Goal: Check status: Check status

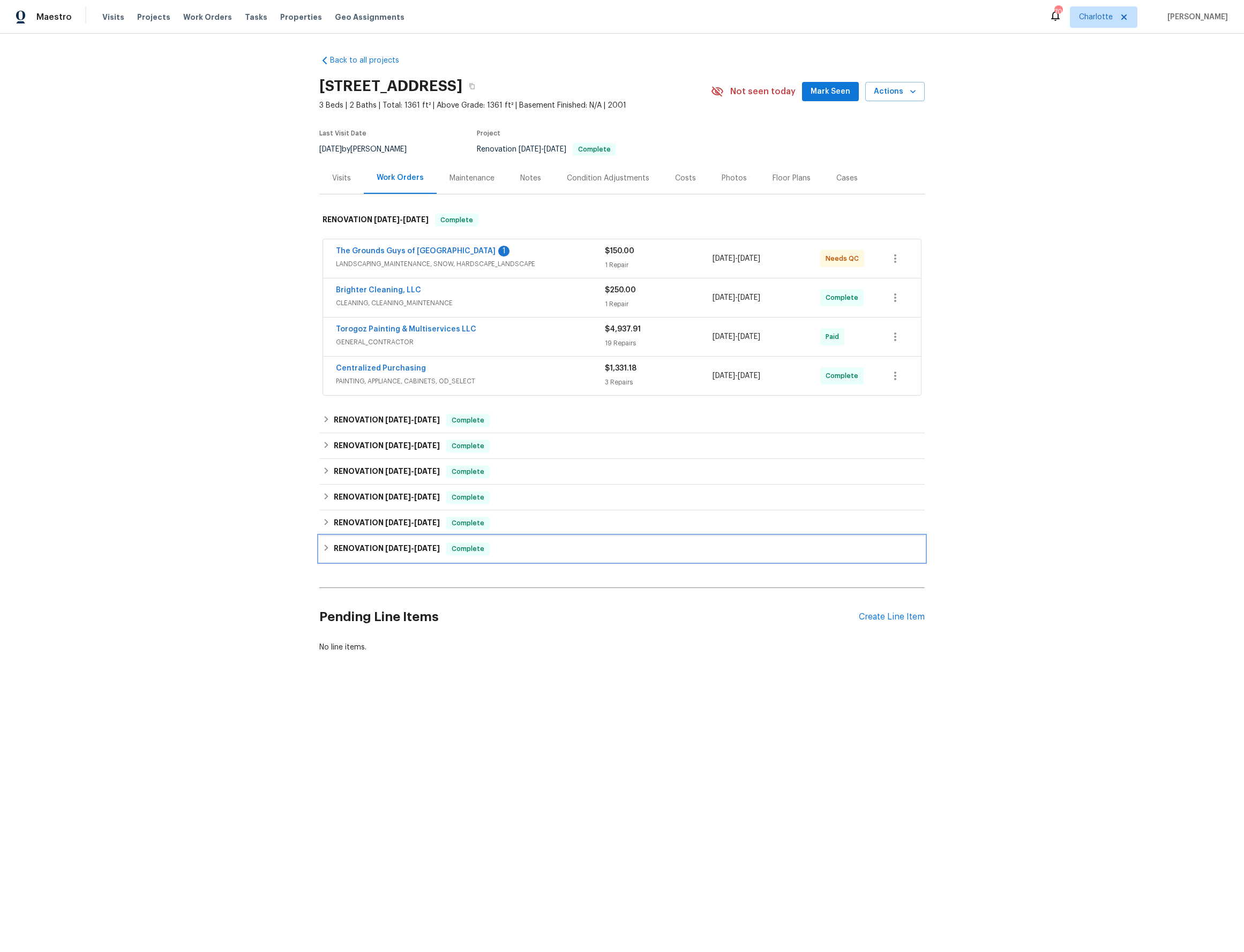
click at [324, 547] on icon at bounding box center [326, 547] width 7 height 7
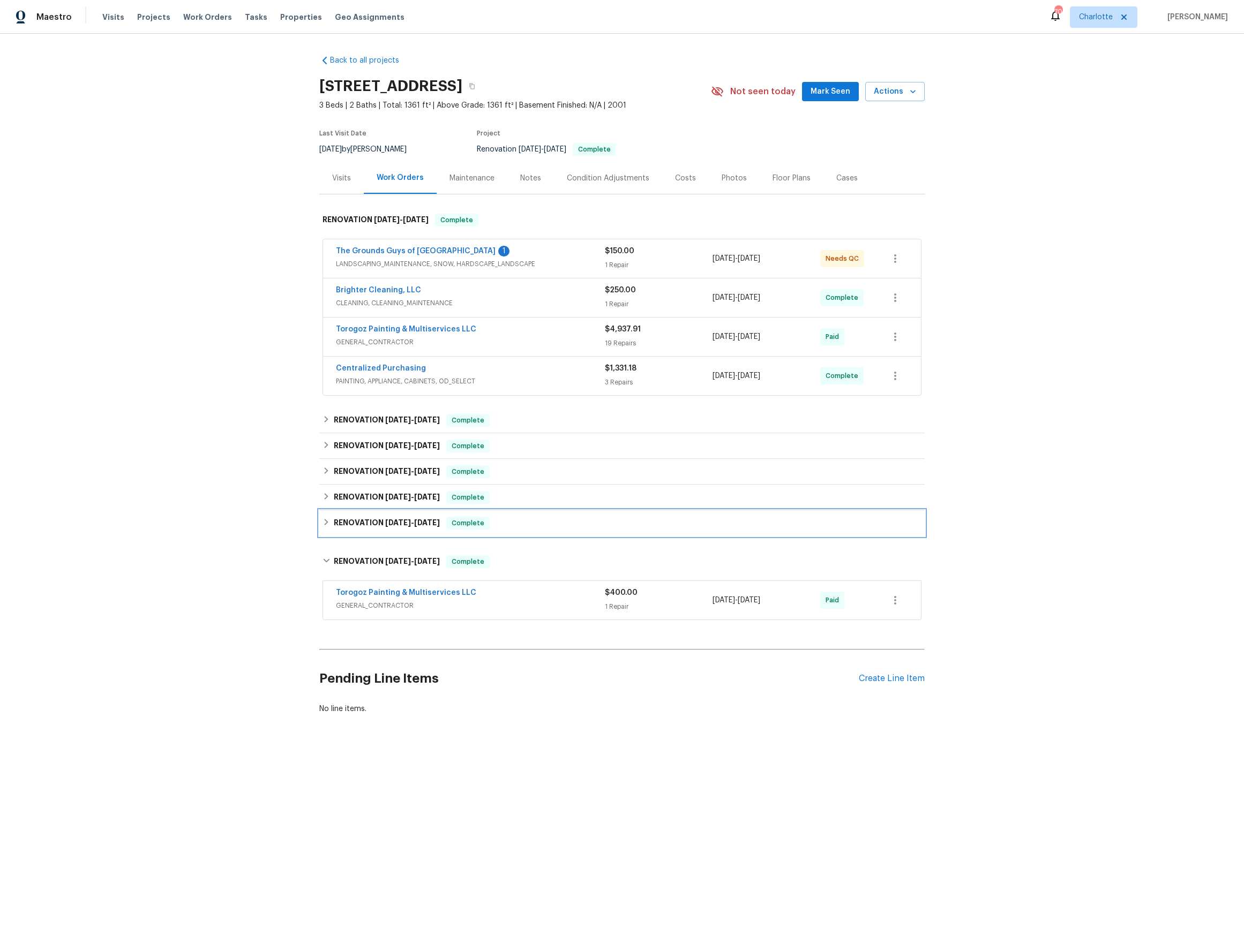
click at [326, 511] on div "RENOVATION 8/11/25 - 8/20/25 Complete" at bounding box center [622, 523] width 606 height 26
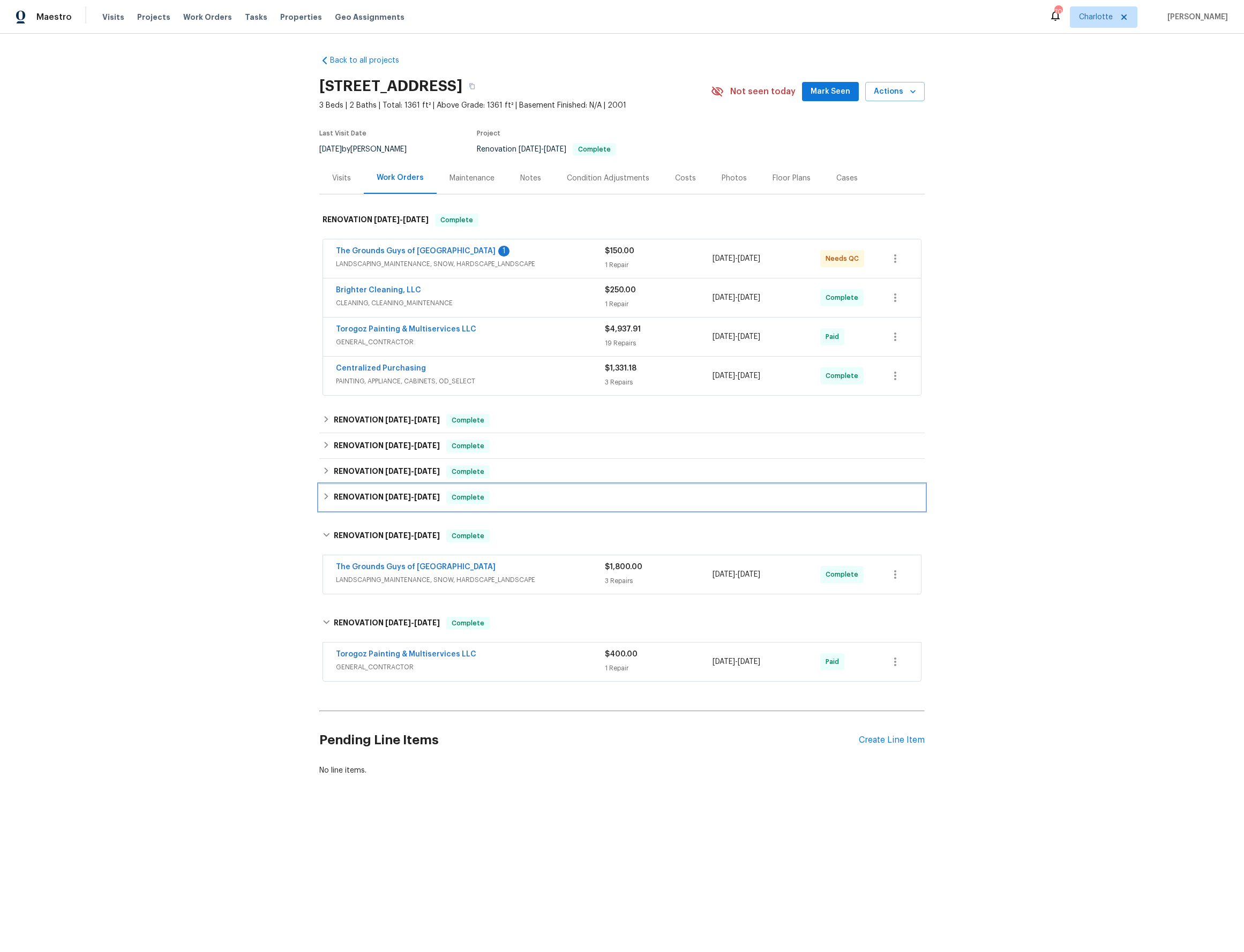
click at [328, 497] on div "RENOVATION 8/11/25 - 8/20/25 Complete" at bounding box center [622, 498] width 599 height 13
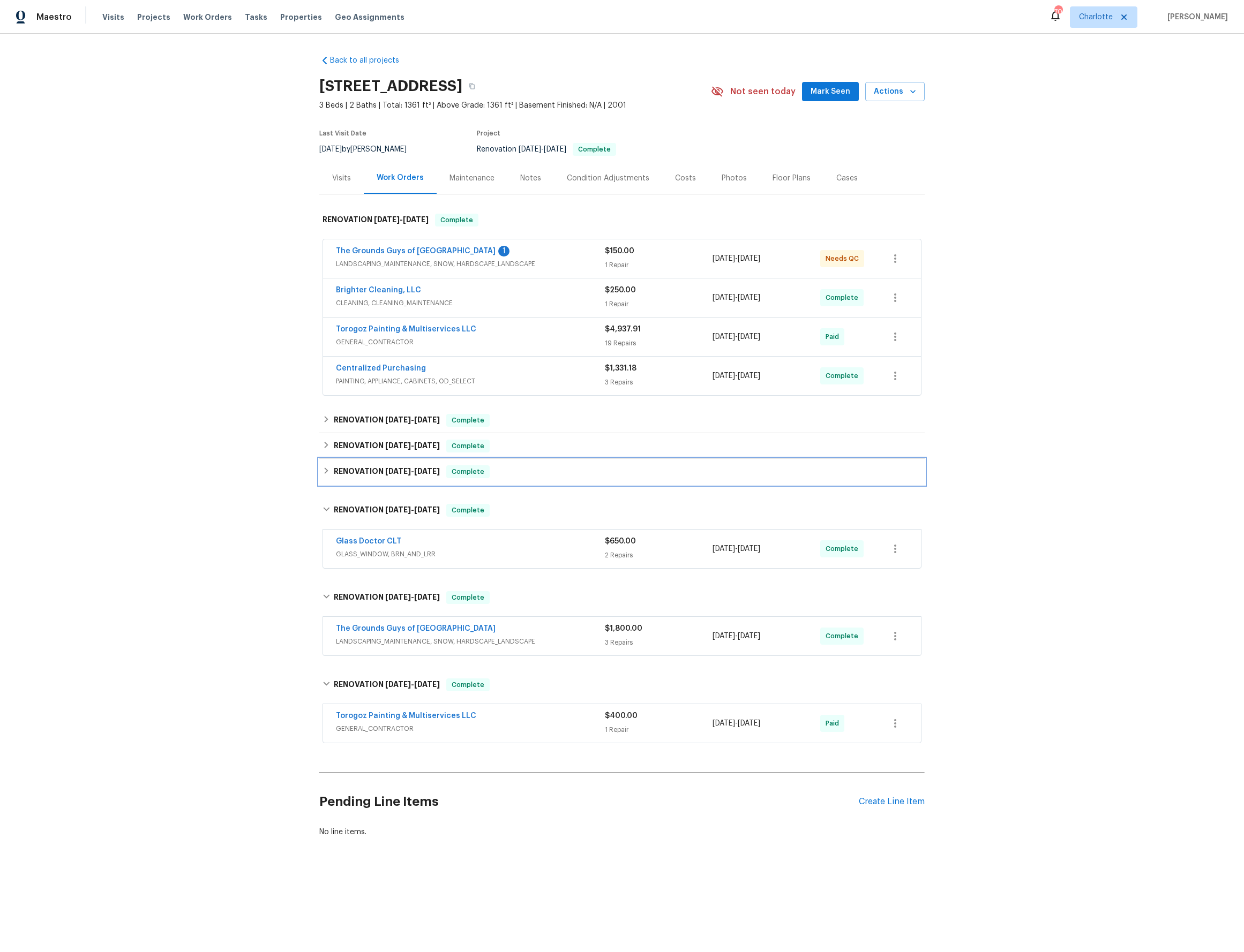
click at [334, 471] on h6 "RENOVATION 8/11/25 - 8/20/25" at bounding box center [387, 472] width 106 height 13
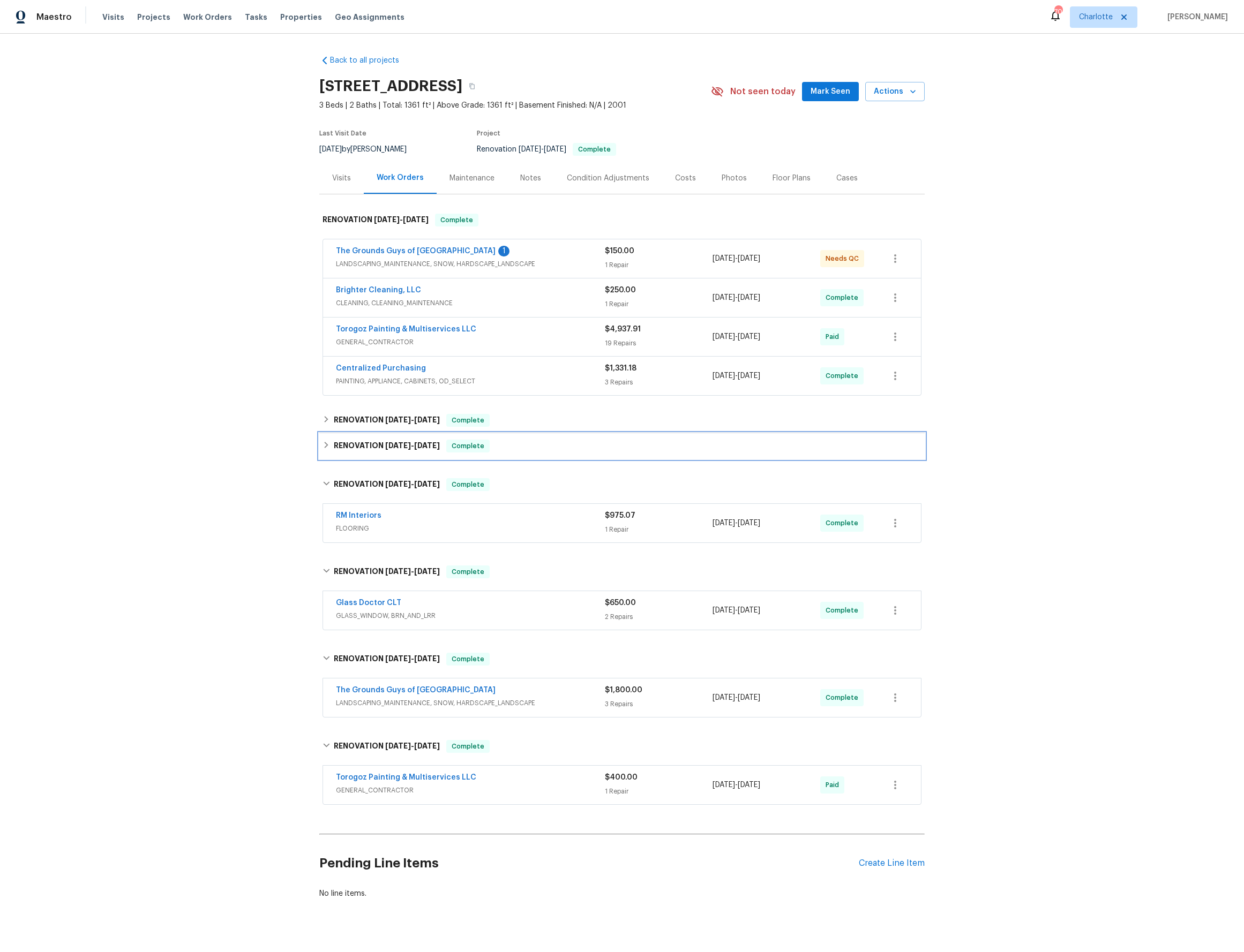
click at [342, 453] on div "RENOVATION 8/11/25 - 8/20/25 Complete" at bounding box center [622, 446] width 606 height 26
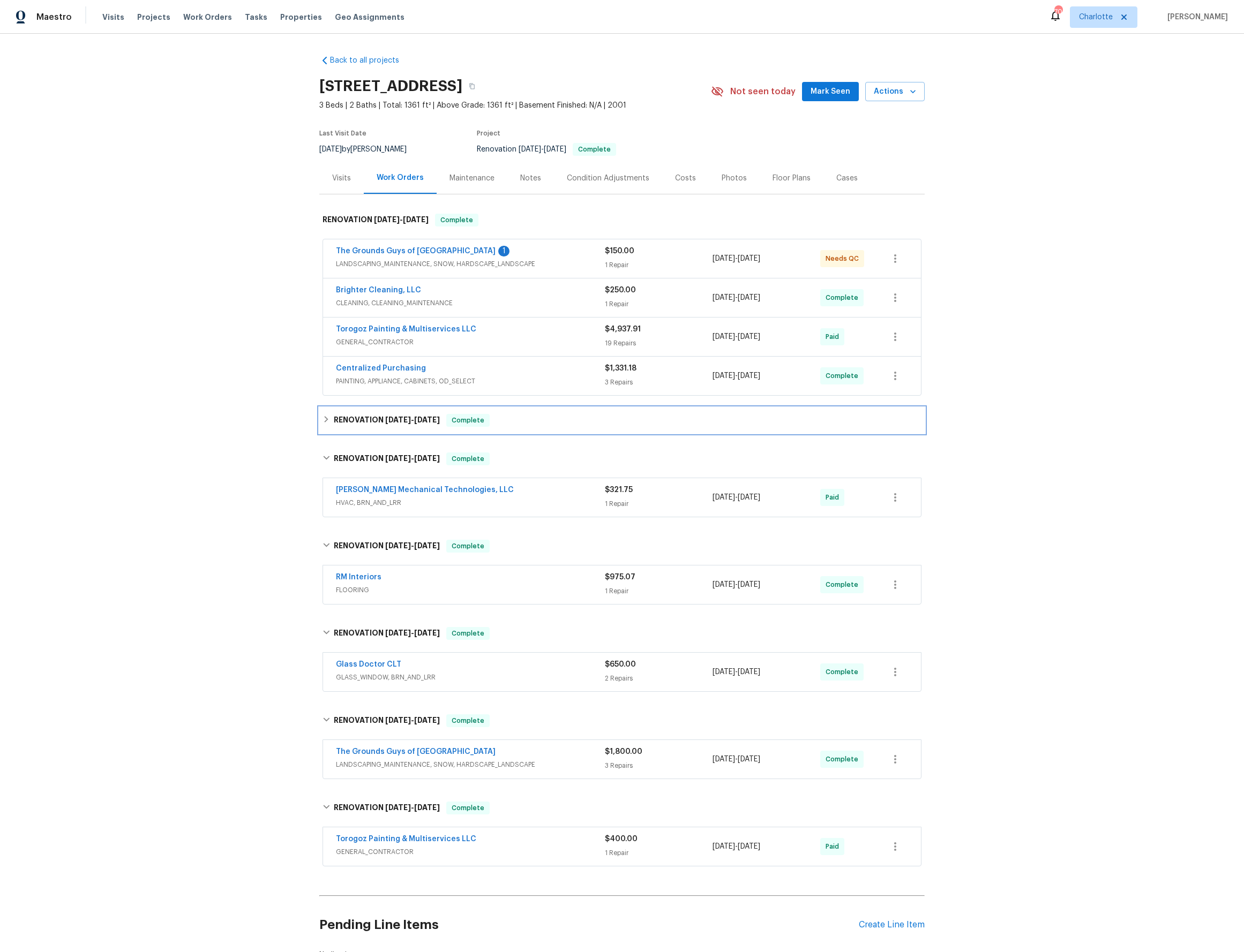
click at [355, 428] on div "RENOVATION 8/11/25 - 8/20/25 Complete" at bounding box center [622, 421] width 606 height 26
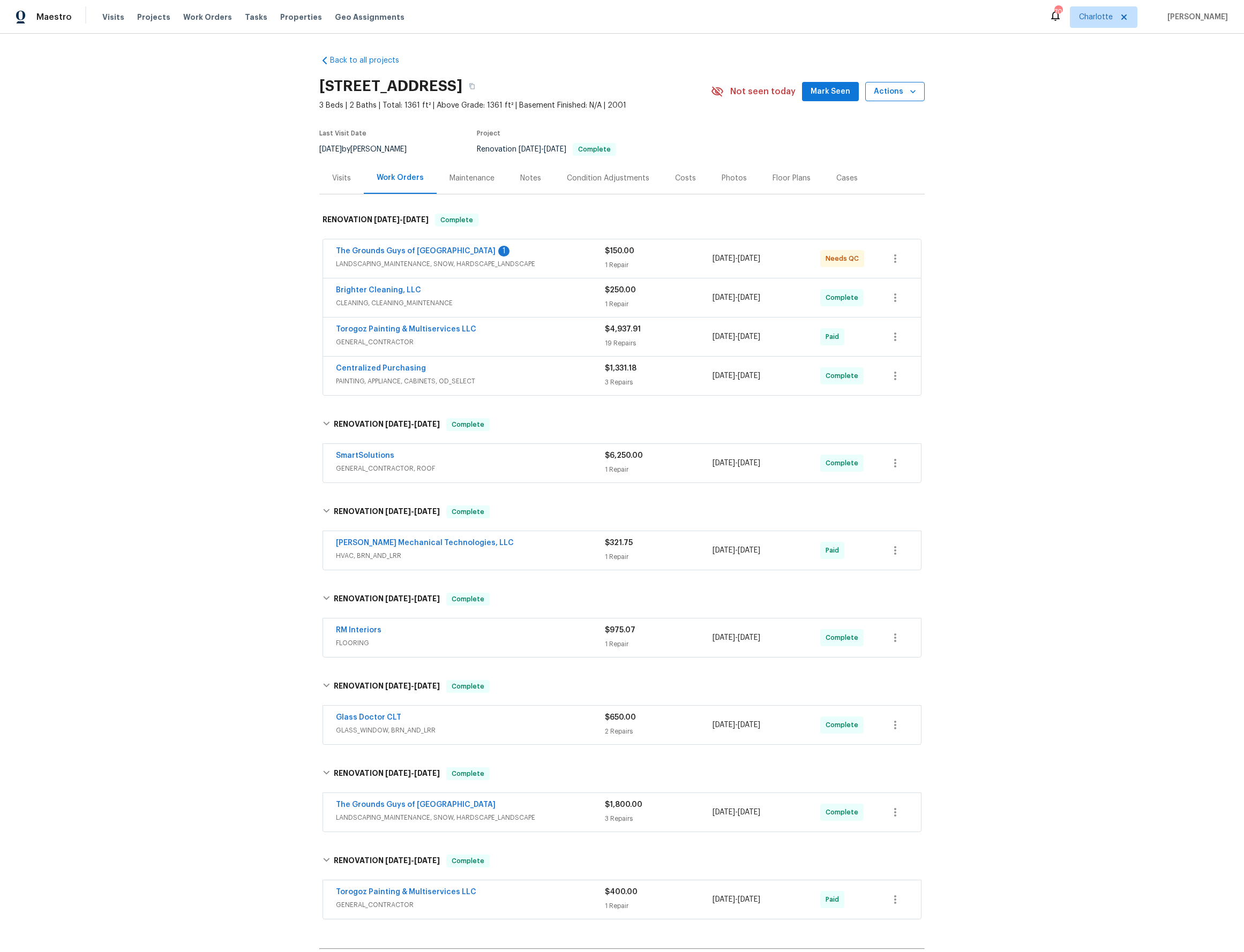
click at [899, 89] on span "Actions" at bounding box center [895, 92] width 43 height 14
click at [899, 437] on div at bounding box center [622, 476] width 1244 height 952
click at [899, 447] on div "Back to all projects 5912 Lawnmeadow Dr, Charlotte, NC 28216 3 Beds | 2 Baths |…" at bounding box center [622, 493] width 1244 height 918
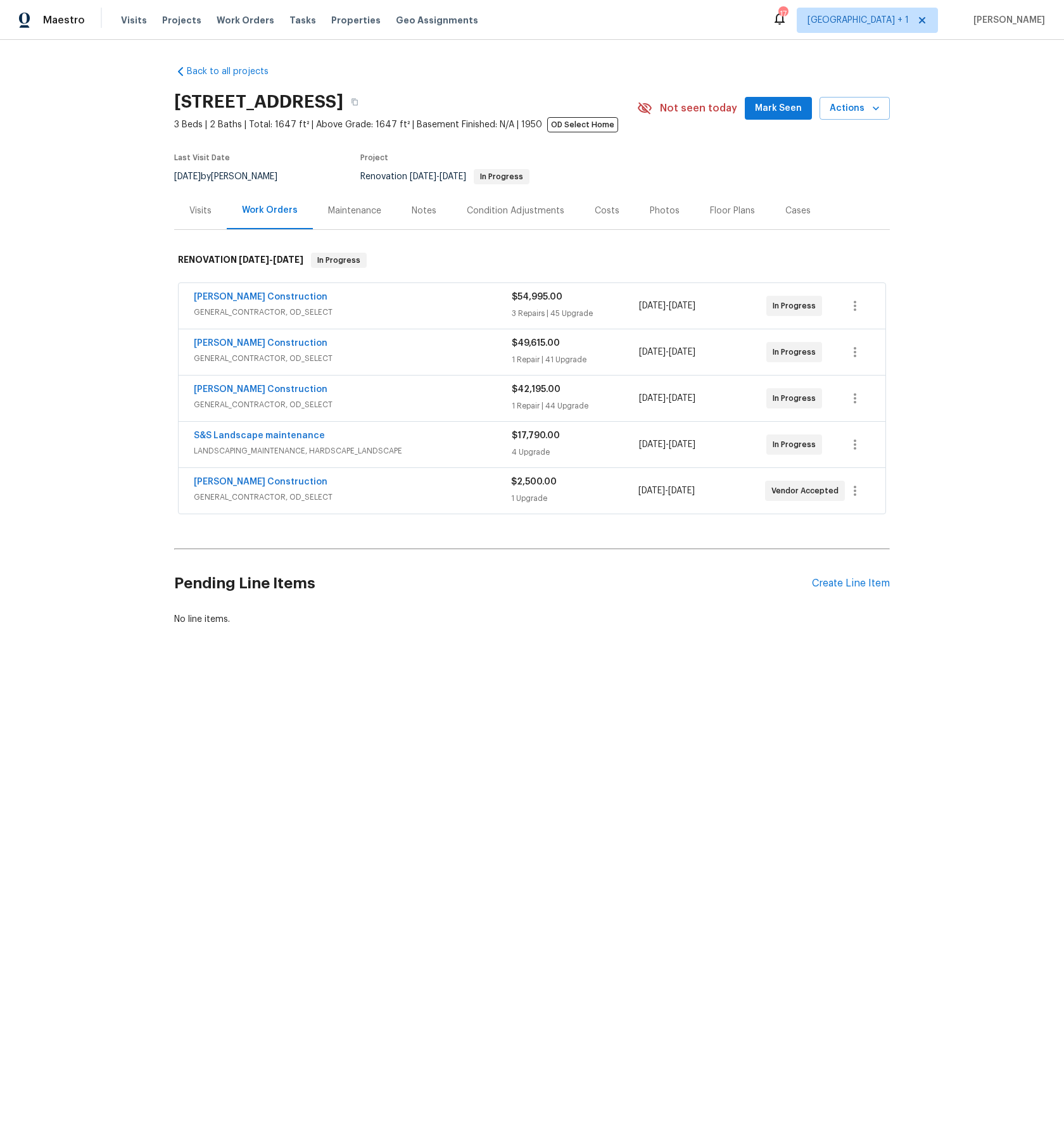
click at [466, 174] on span "[DATE]" at bounding box center [453, 177] width 27 height 9
click at [462, 177] on span "[DATE]" at bounding box center [453, 177] width 27 height 9
click at [457, 178] on span "[DATE]" at bounding box center [453, 177] width 27 height 9
click at [873, 107] on icon "button" at bounding box center [876, 108] width 7 height 4
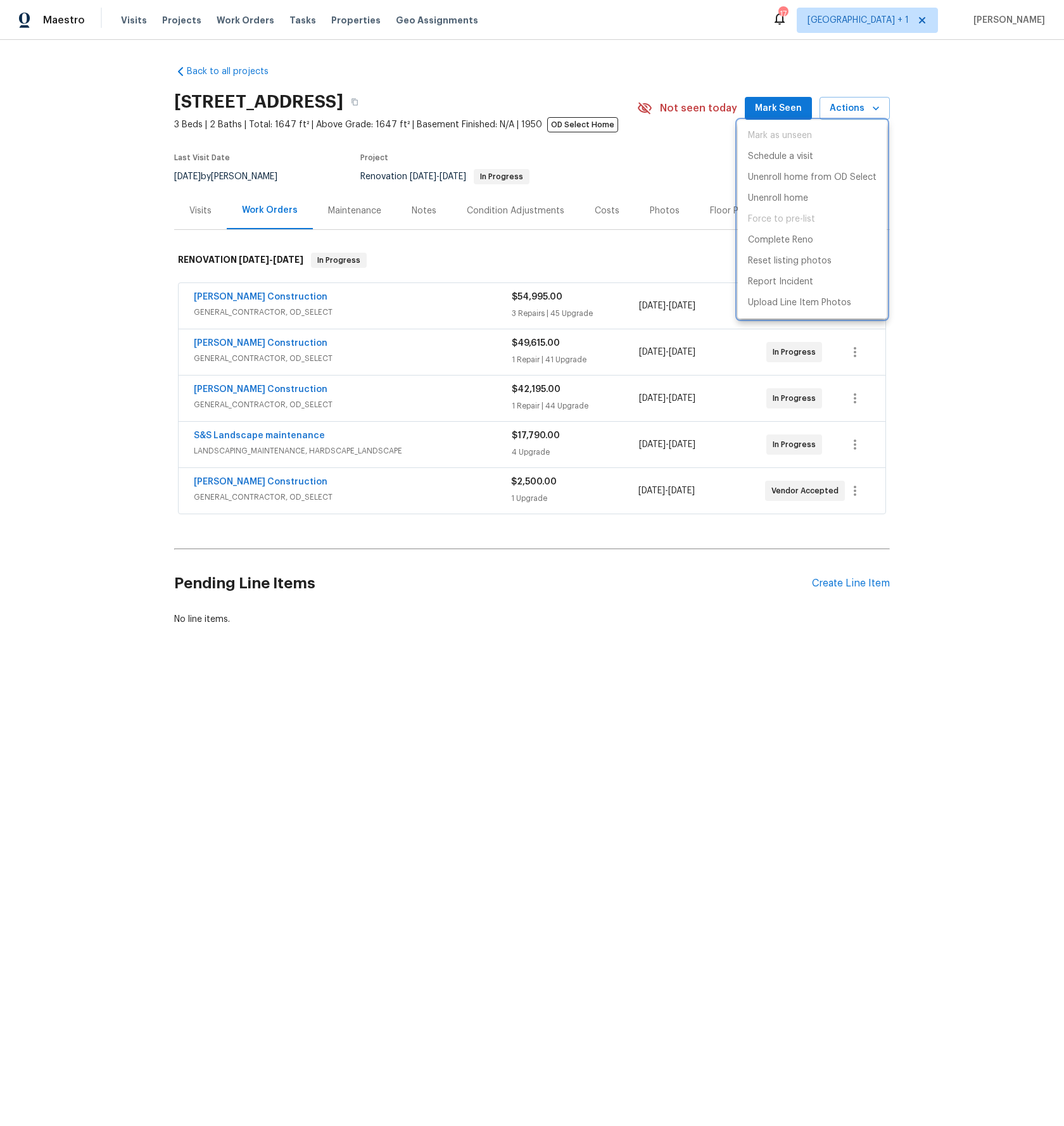
click at [492, 719] on div at bounding box center [532, 563] width 1064 height 1126
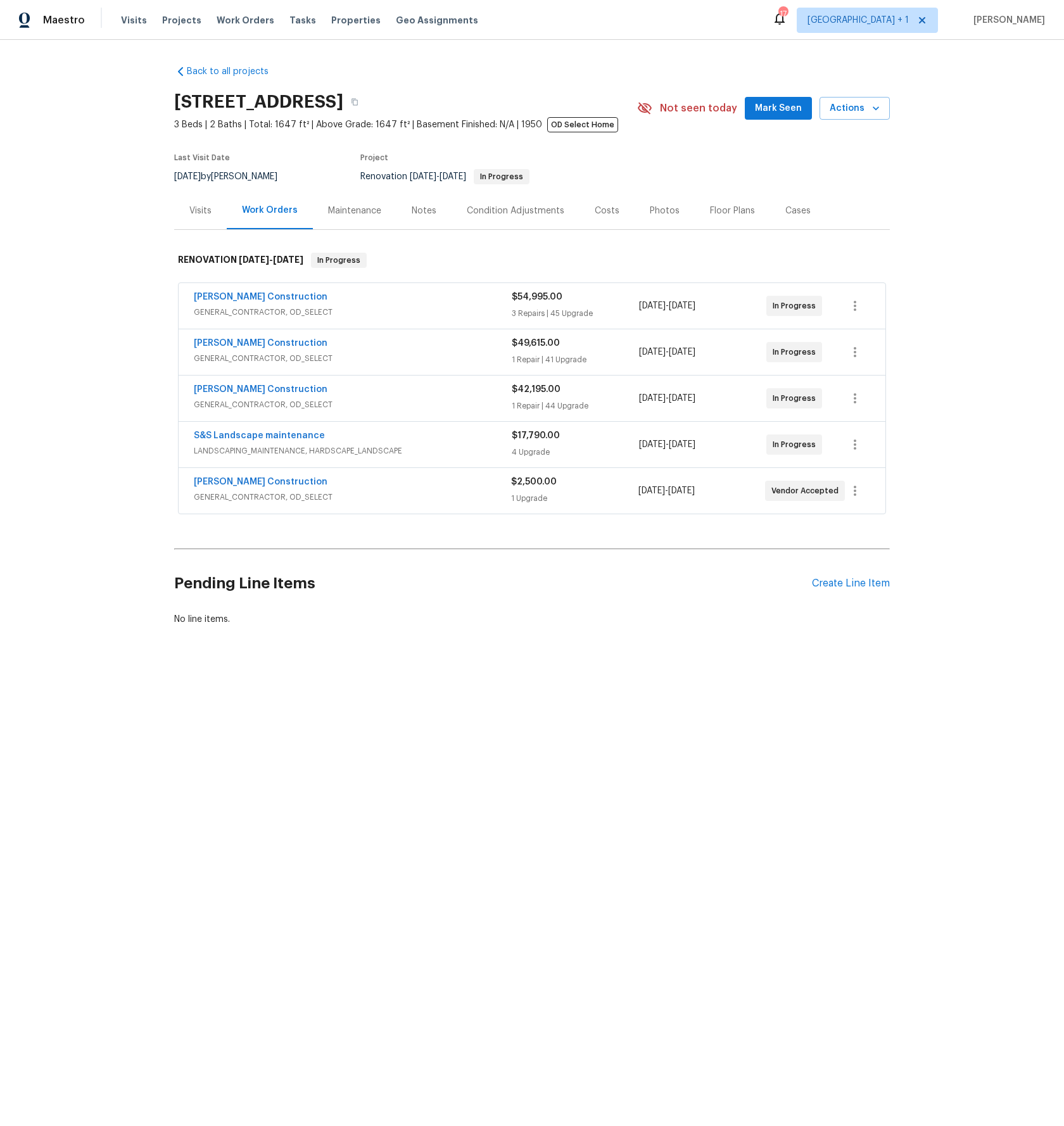
click at [115, 287] on div "Back to all projects [STREET_ADDRESS] 3 Beds | 2 Baths | Total: 1647 ft² | Abov…" at bounding box center [532, 376] width 1064 height 672
click at [358, 100] on icon "button" at bounding box center [354, 102] width 7 height 7
click at [209, 210] on div "Visits" at bounding box center [200, 210] width 52 height 37
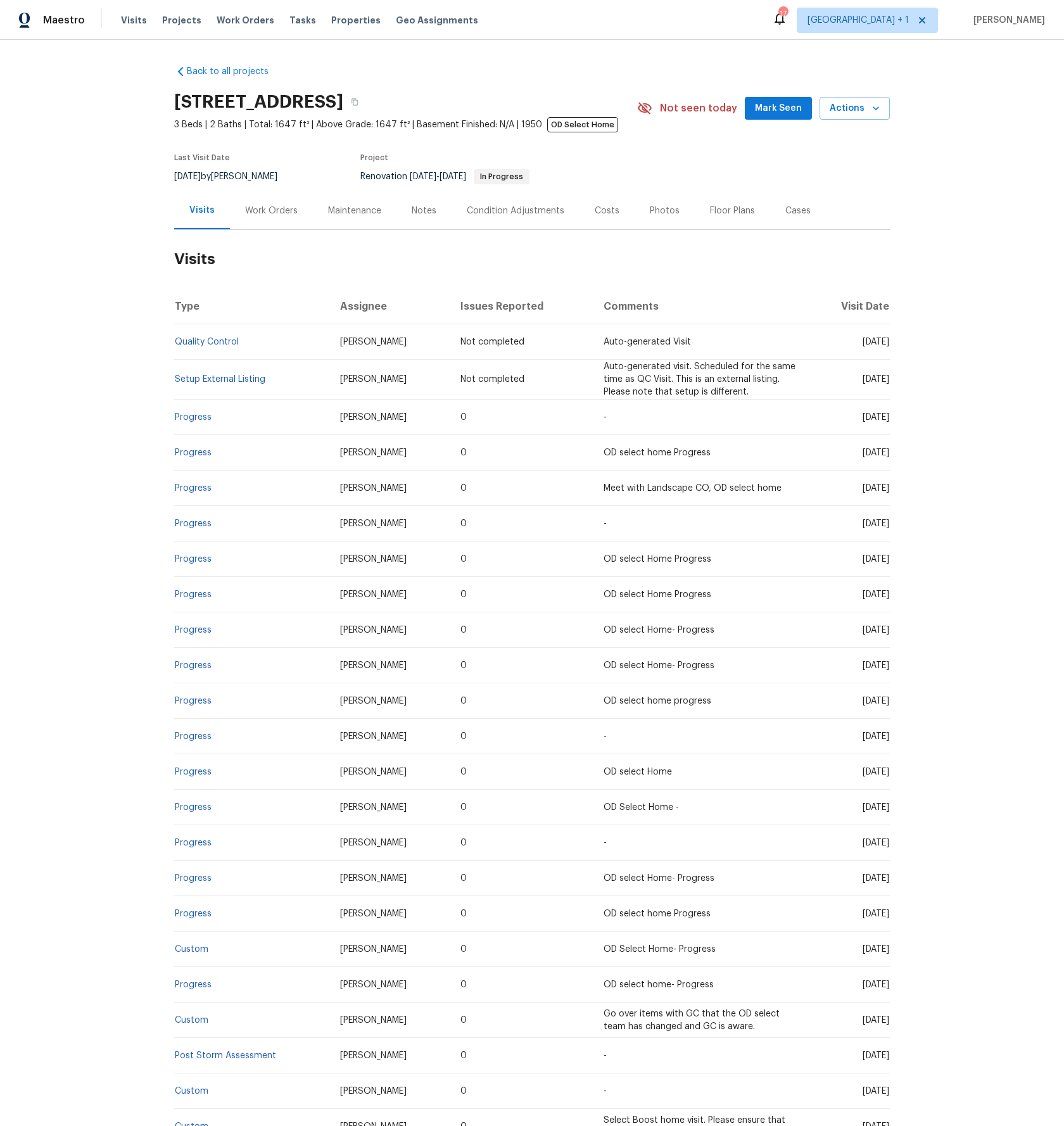
click at [260, 215] on div "Work Orders" at bounding box center [271, 211] width 52 height 12
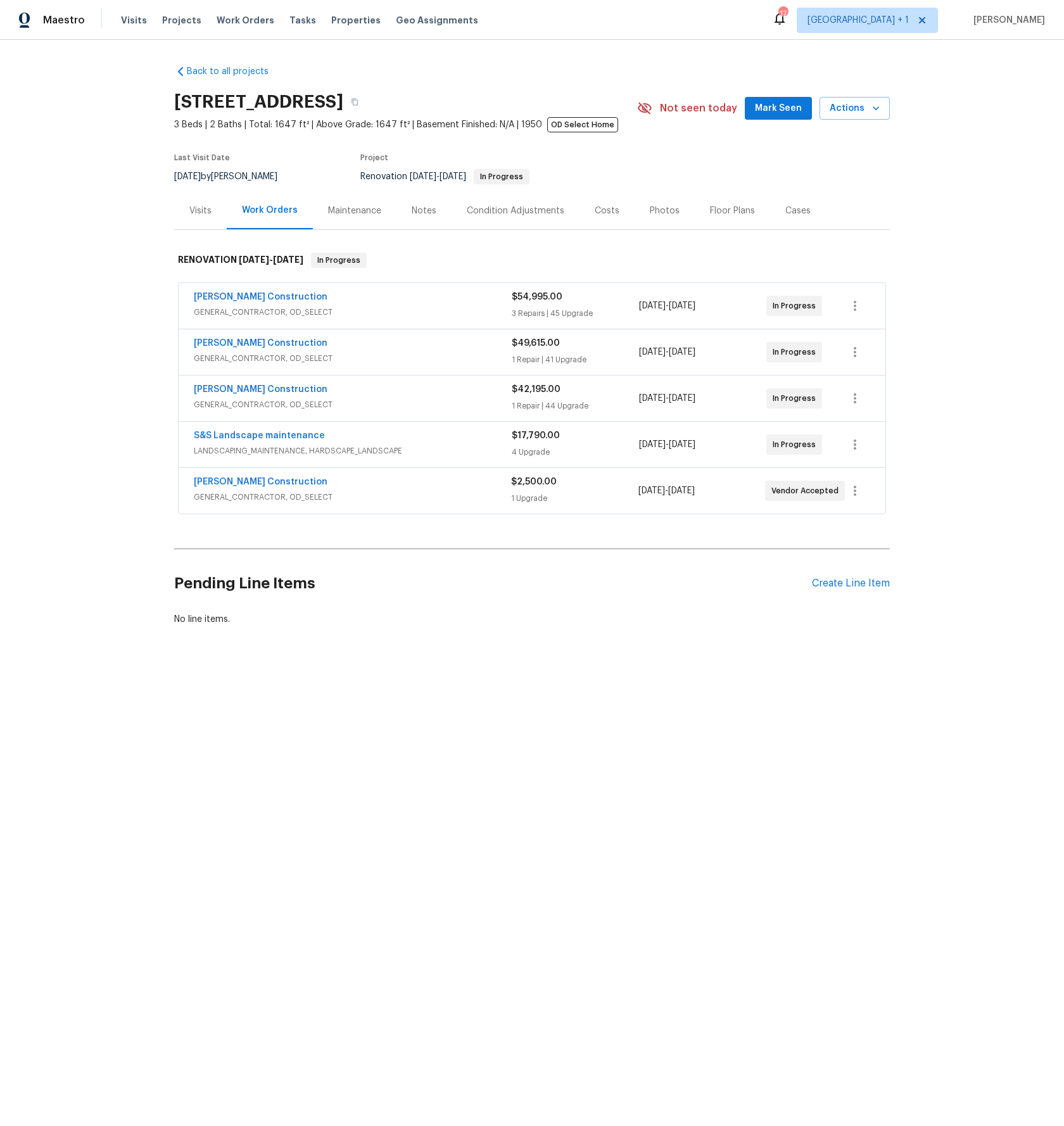
click at [361, 217] on div "Maintenance" at bounding box center [355, 210] width 84 height 37
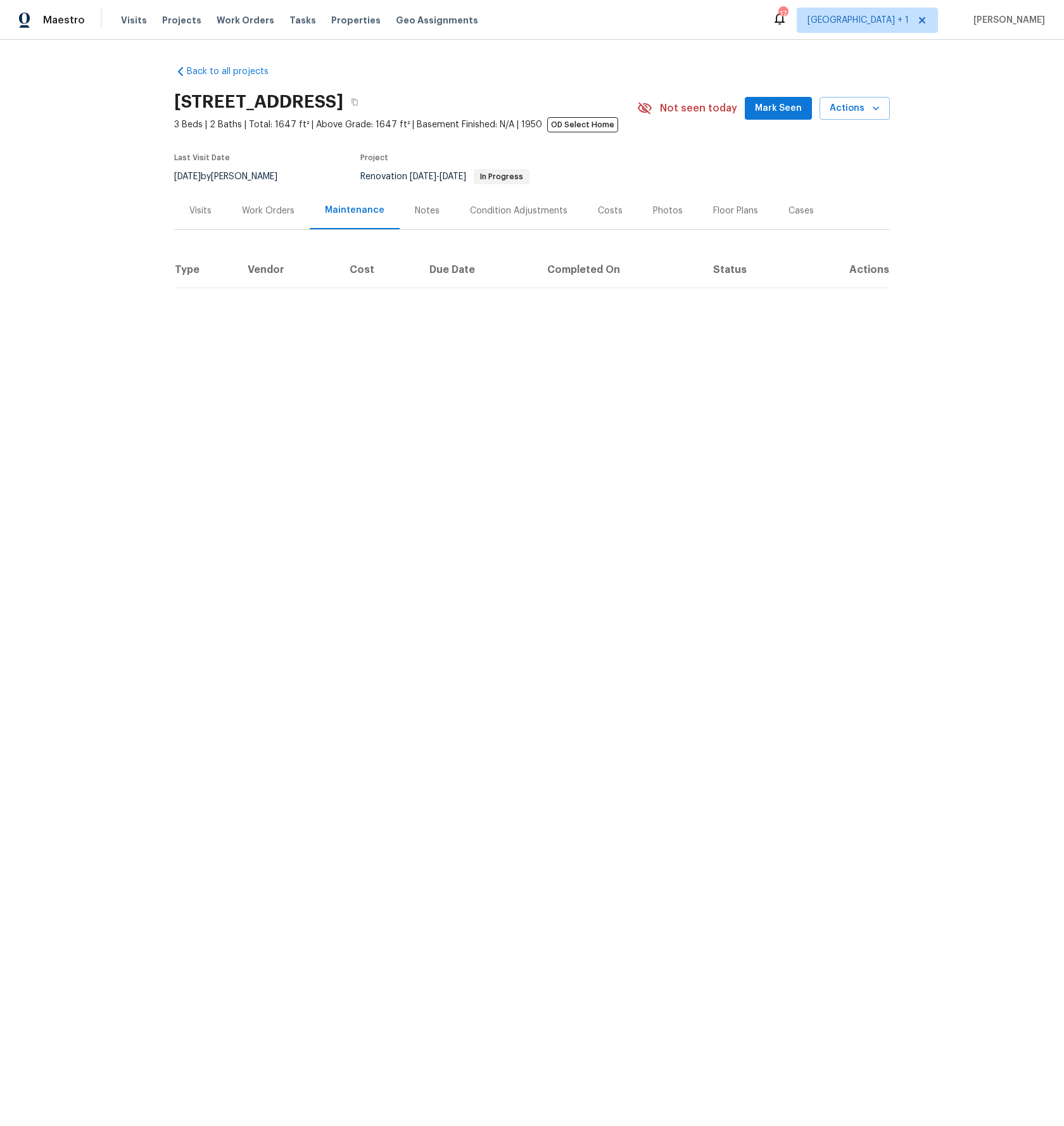
drag, startPoint x: 273, startPoint y: 207, endPoint x: 156, endPoint y: 253, distance: 125.7
click at [273, 207] on div "Work Orders" at bounding box center [268, 211] width 52 height 12
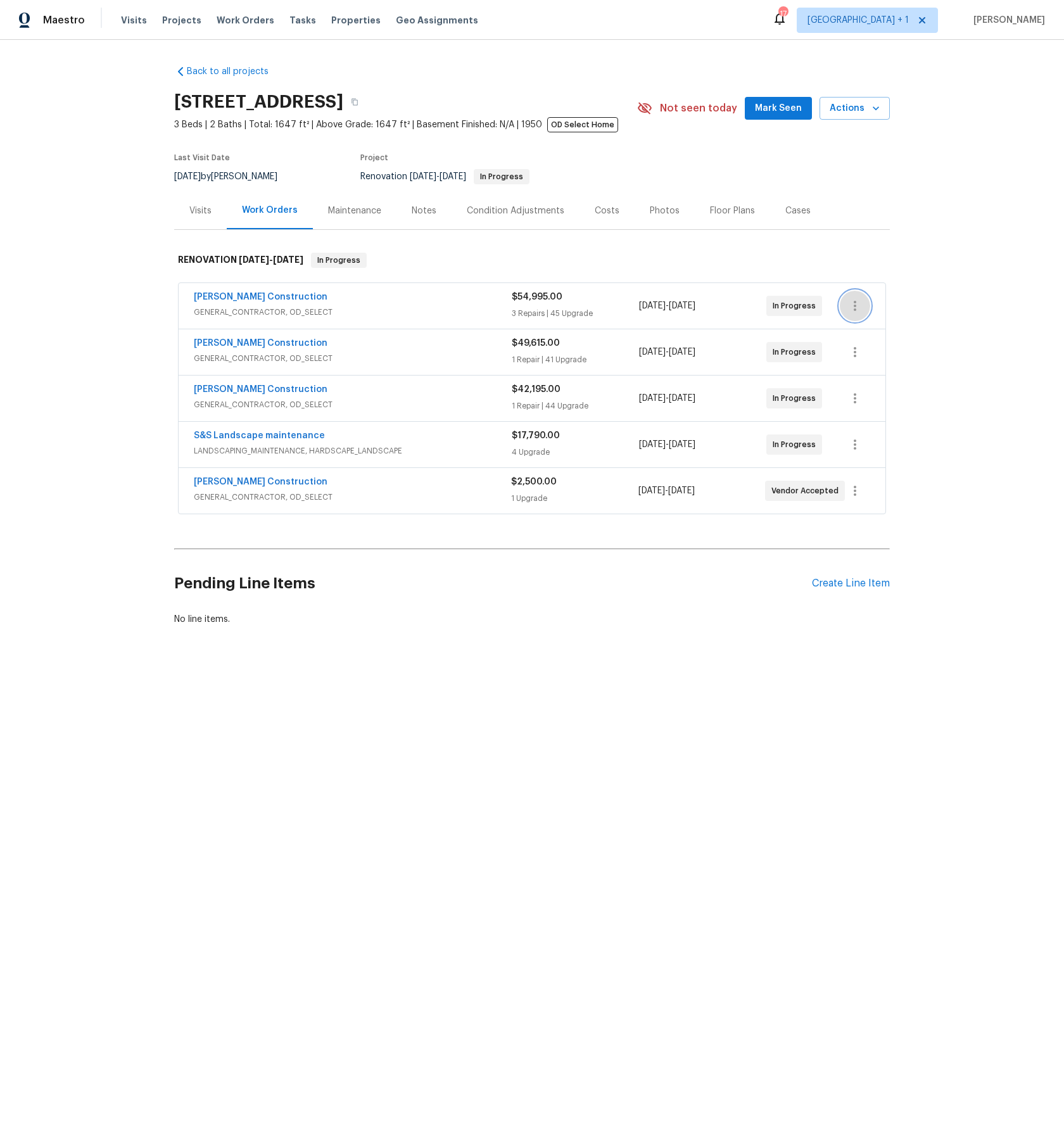
click at [854, 307] on icon "button" at bounding box center [855, 306] width 15 height 15
click at [868, 308] on li "Edit" at bounding box center [904, 307] width 137 height 21
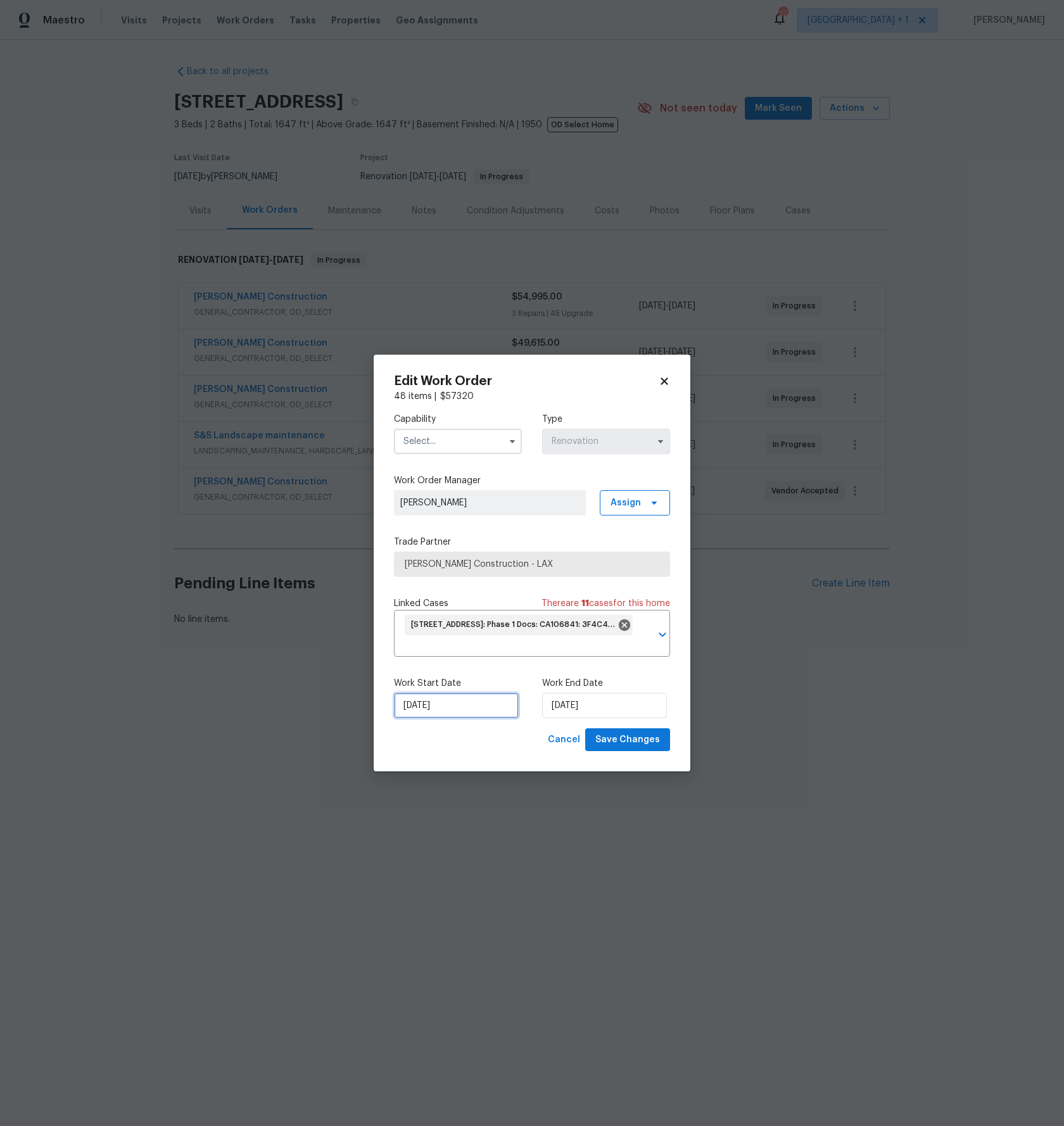
click at [422, 710] on input "18/10/2024" at bounding box center [456, 705] width 124 height 26
click at [429, 722] on div "Work Start Date 18/10/2024 Work End Date 10/01/2025" at bounding box center [532, 698] width 276 height 62
click at [434, 711] on input "18/10/2024" at bounding box center [456, 705] width 124 height 26
click at [456, 747] on div "Cancel Save Changes" at bounding box center [532, 740] width 276 height 24
click at [443, 713] on input "18/10/2024" at bounding box center [456, 705] width 124 height 26
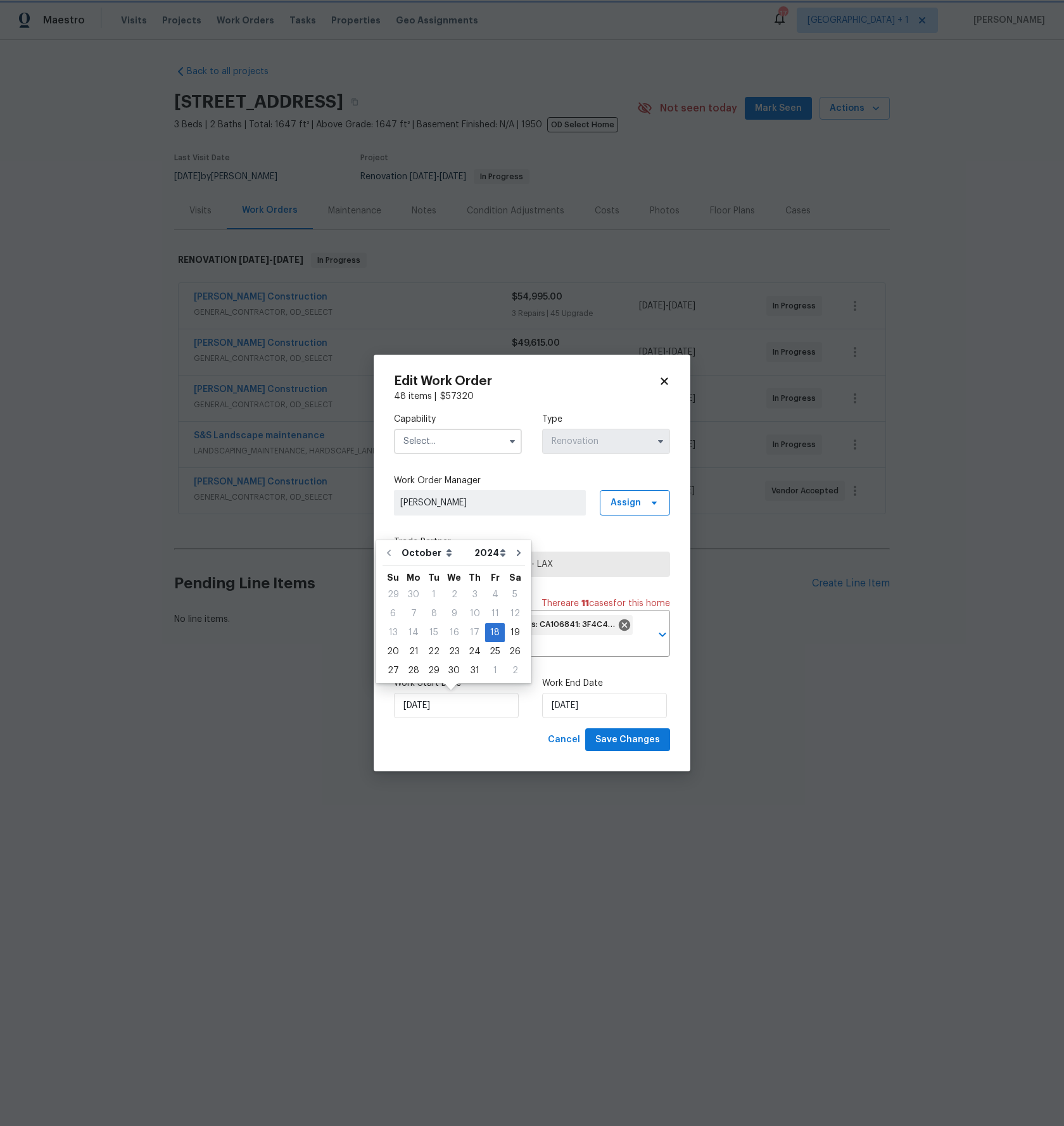
click at [476, 741] on div "Cancel Save Changes" at bounding box center [532, 740] width 276 height 24
click at [756, 389] on body "Maestro Visits Projects Work Orders Tasks Properties Geo Assignments 17 Los Ang…" at bounding box center [532, 356] width 1064 height 712
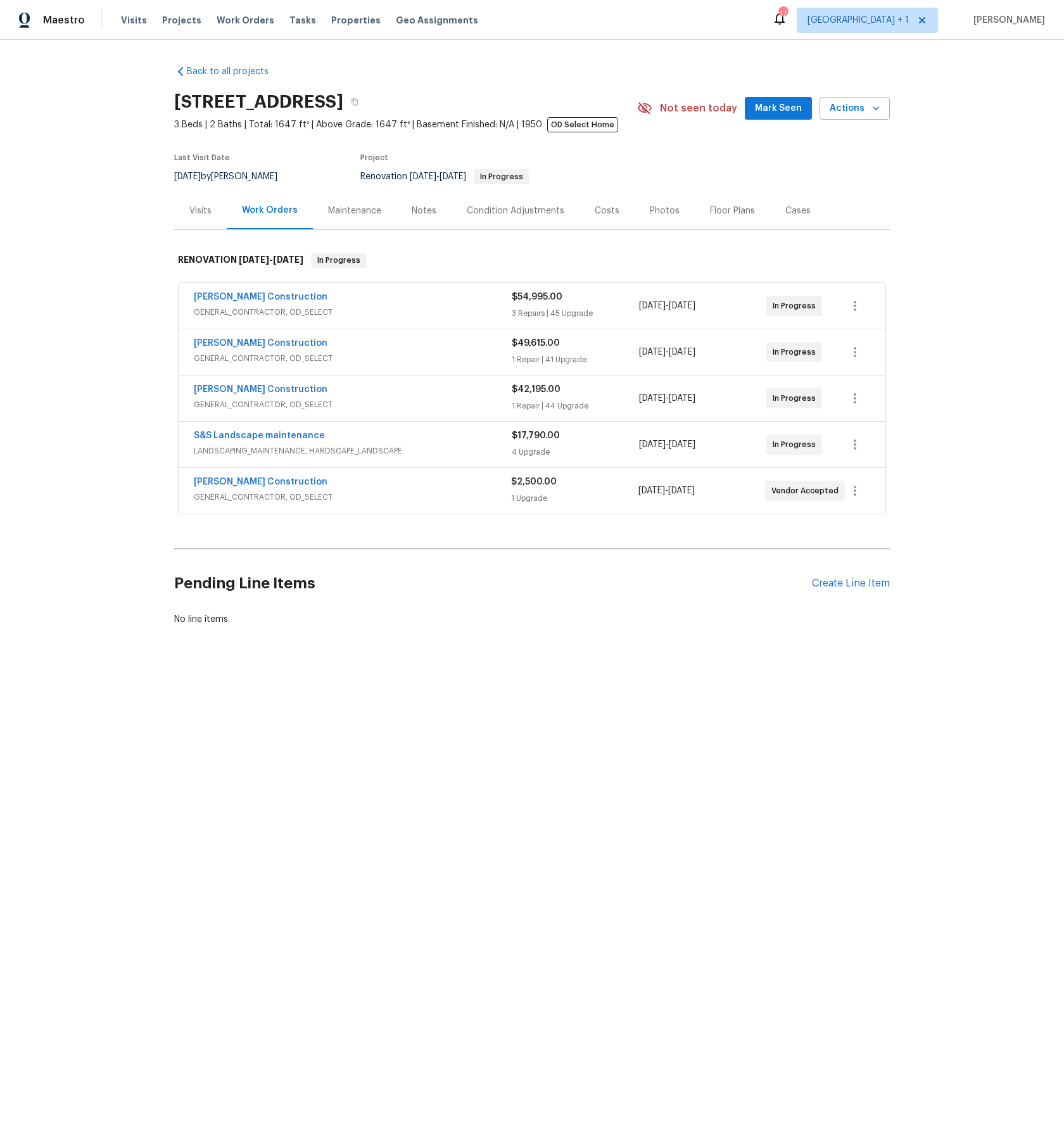
drag, startPoint x: 420, startPoint y: 175, endPoint x: 505, endPoint y: 181, distance: 85.2
click at [505, 181] on div "Renovation 9/27/2024 - 1/10/2025 In Progress" at bounding box center [482, 177] width 243 height 15
drag, startPoint x: 422, startPoint y: 177, endPoint x: 459, endPoint y: 177, distance: 37.0
click at [459, 177] on span "9/27/2024 - 1/10/2025" at bounding box center [438, 177] width 56 height 9
click at [447, 177] on span "9/27/2024 - 1/10/2025" at bounding box center [438, 177] width 56 height 9
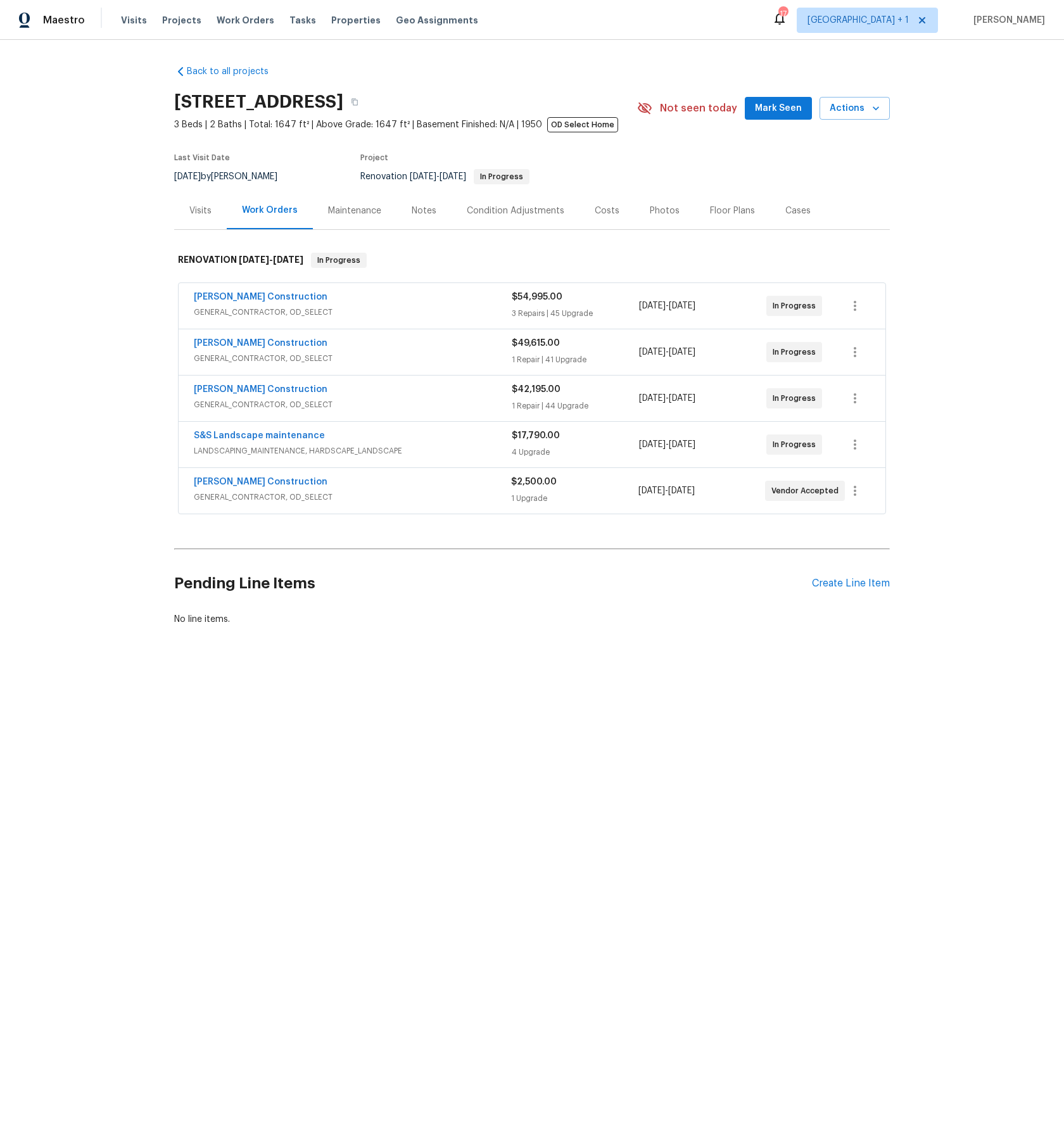
drag, startPoint x: 401, startPoint y: 177, endPoint x: 459, endPoint y: 171, distance: 58.3
click at [457, 173] on span "Renovation 9/27/2024 - 1/10/2025 In Progress" at bounding box center [445, 177] width 169 height 9
click at [680, 515] on div "Navarro Construction GENERAL_CONTRACTOR, OD_SELECT $2,500.00 1 Upgrade 11/20/20…" at bounding box center [532, 490] width 708 height 47
click at [361, 180] on span "Renovation 9/27/2024 - 1/10/2025 In Progress" at bounding box center [445, 177] width 169 height 9
drag, startPoint x: 370, startPoint y: 178, endPoint x: 457, endPoint y: 173, distance: 87.1
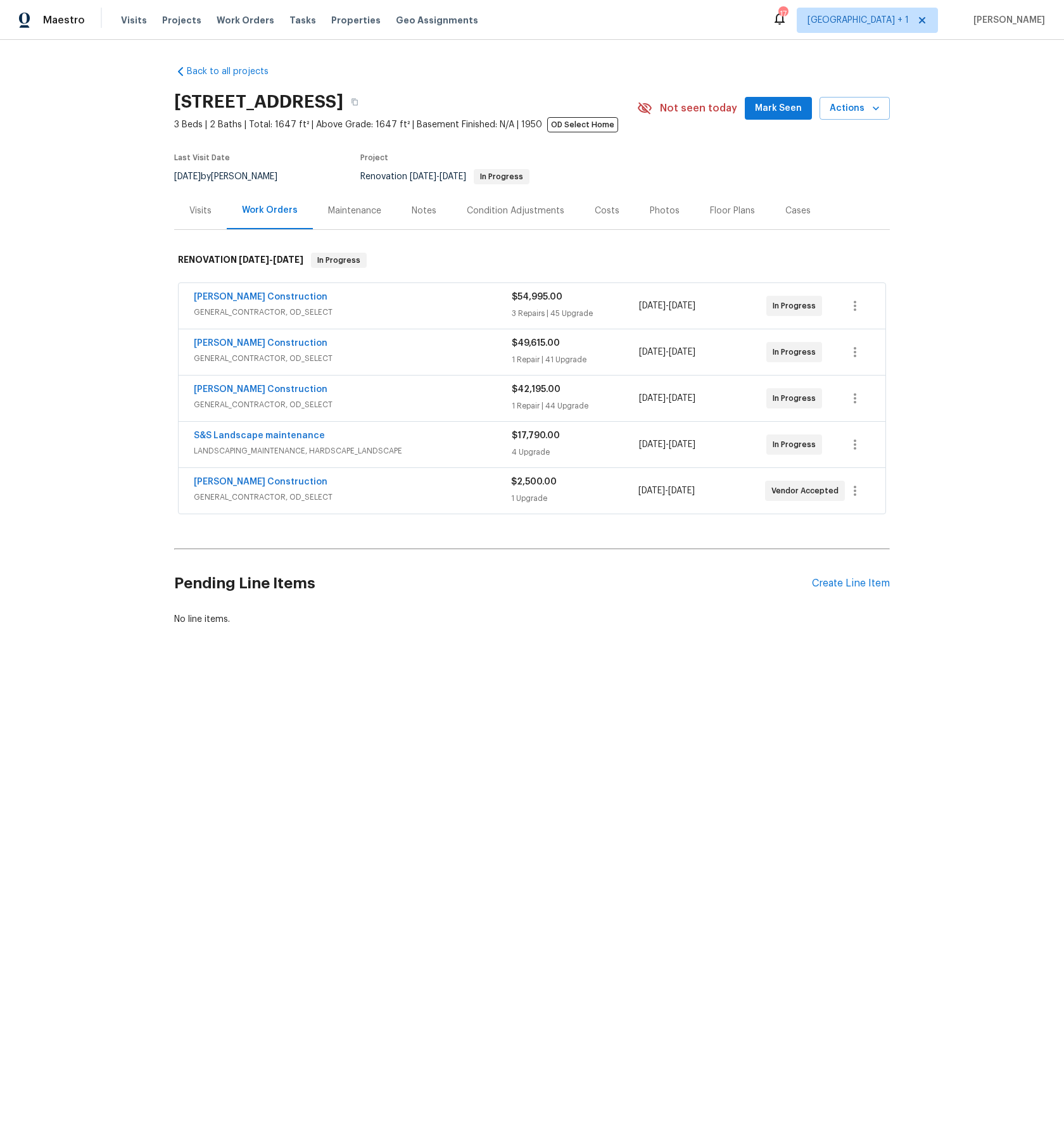
click at [456, 173] on span "Renovation 9/27/2024 - 1/10/2025 In Progress" at bounding box center [445, 177] width 169 height 9
click at [473, 171] on div "Renovation 9/27/2024 - 1/10/2025 In Progress" at bounding box center [482, 177] width 243 height 15
click at [523, 705] on div "Back to all projects 3800 Mayfair Dr, Pasadena, CA 91107 3 Beds | 2 Baths | Tot…" at bounding box center [532, 376] width 1064 height 672
click at [422, 158] on div "Project" at bounding box center [482, 161] width 243 height 15
click at [849, 310] on icon "button" at bounding box center [855, 306] width 15 height 15
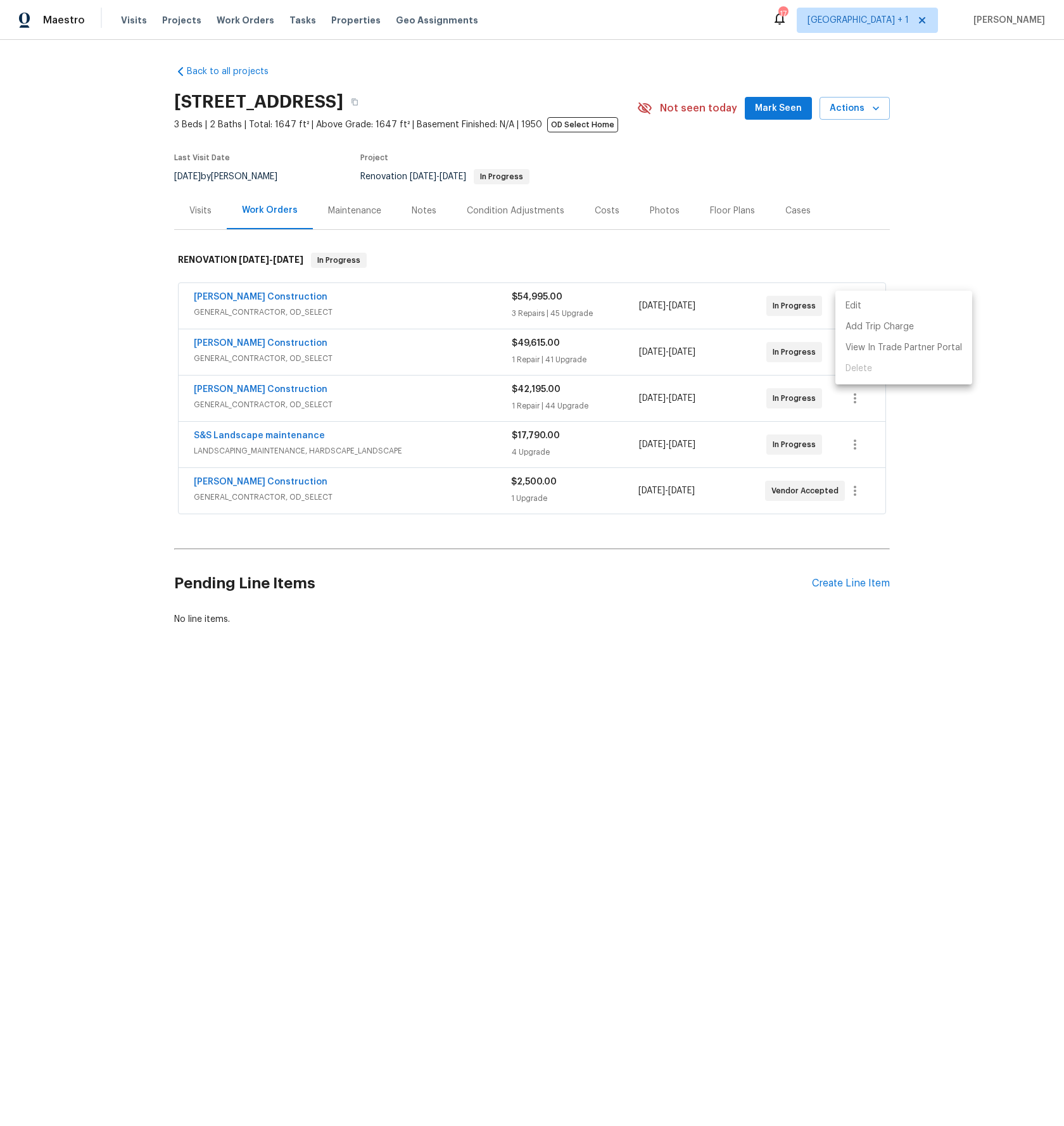
click at [860, 302] on li "Edit" at bounding box center [904, 307] width 137 height 21
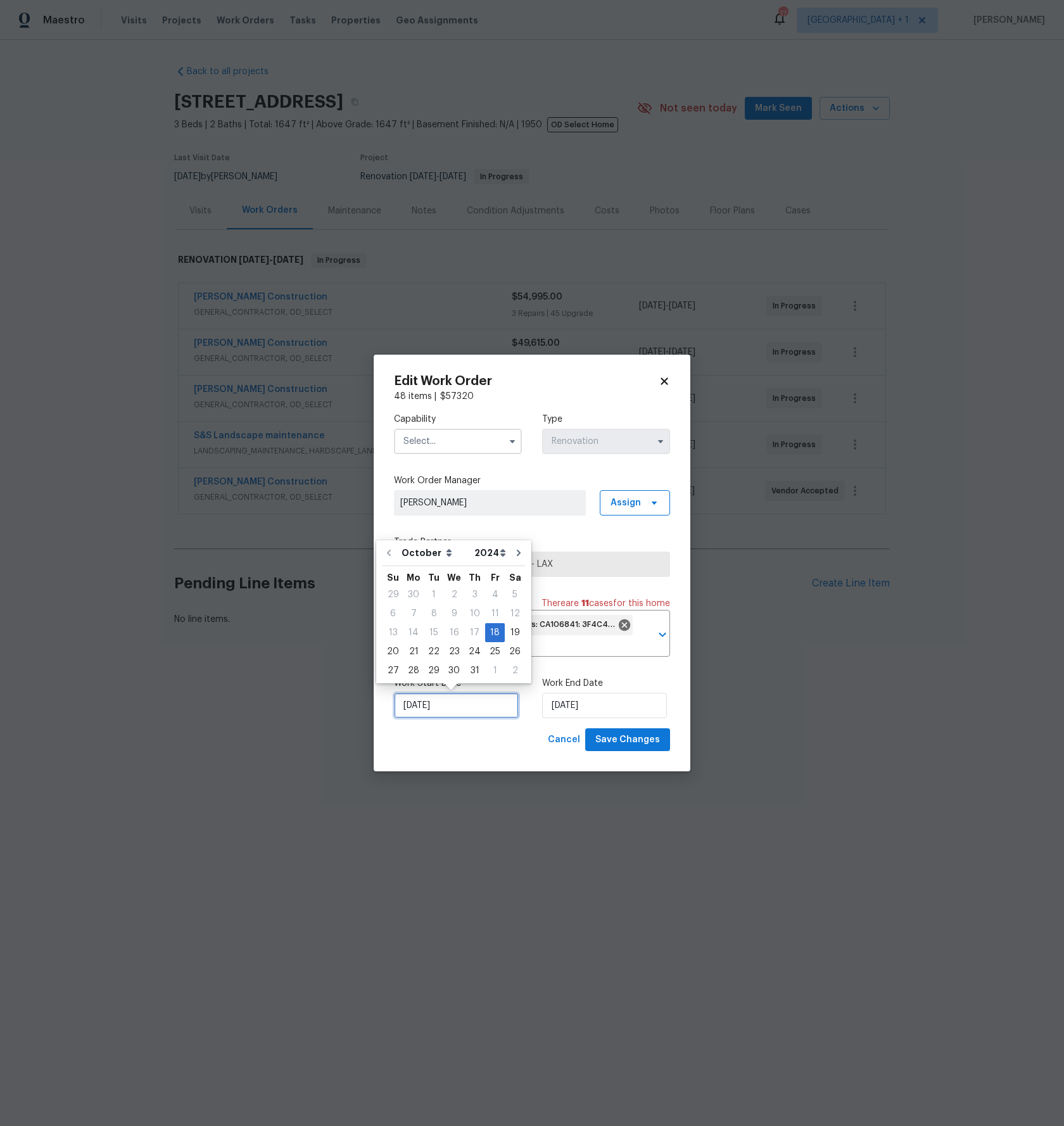
click at [438, 703] on input "18/10/2024" at bounding box center [456, 705] width 124 height 26
click at [439, 554] on select "October November December" at bounding box center [435, 554] width 73 height 19
click at [492, 727] on div "Work Start Date 18/10/2024 Work End Date 10/01/2025" at bounding box center [532, 698] width 276 height 62
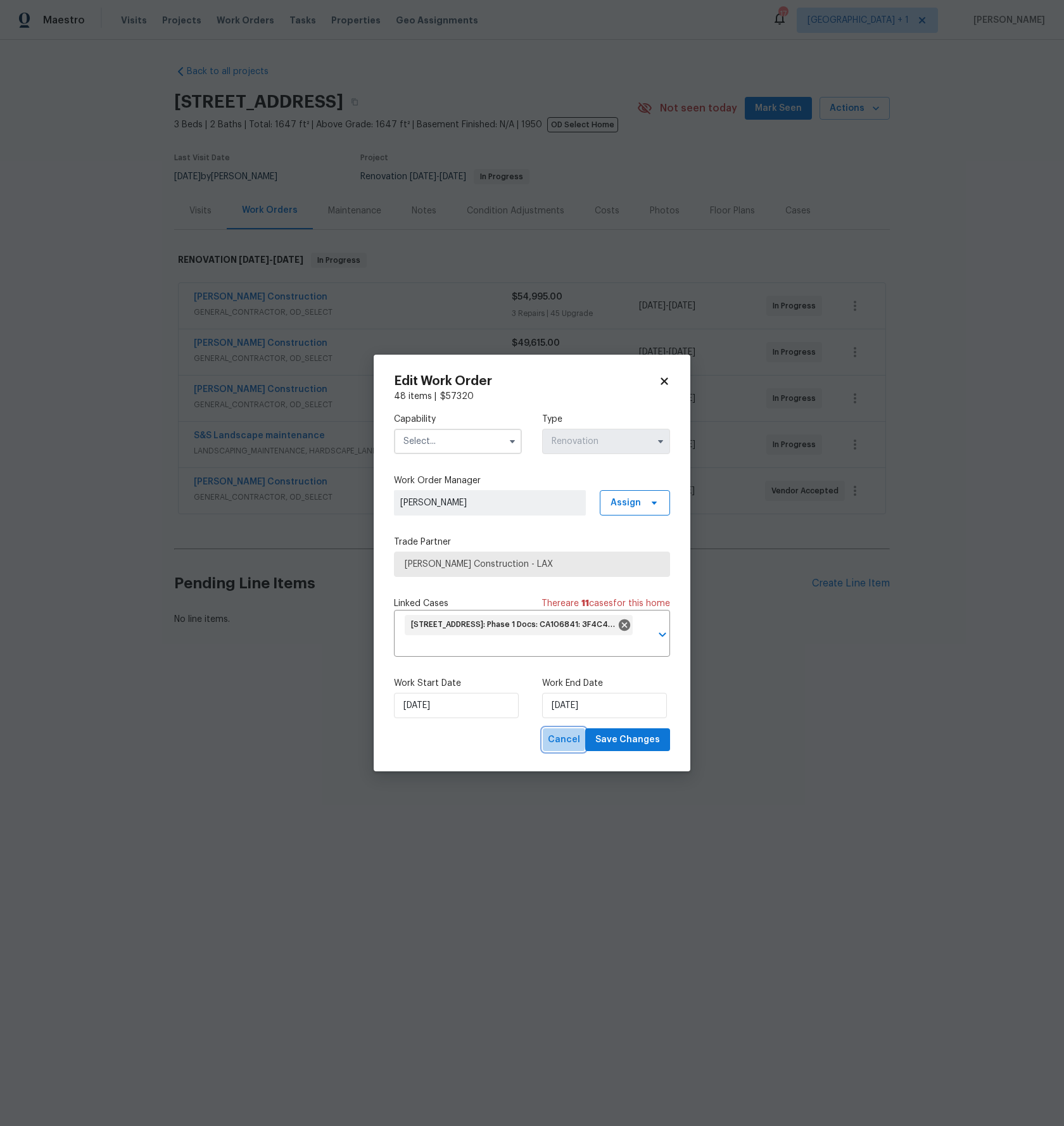
click at [554, 740] on span "Cancel" at bounding box center [564, 740] width 32 height 16
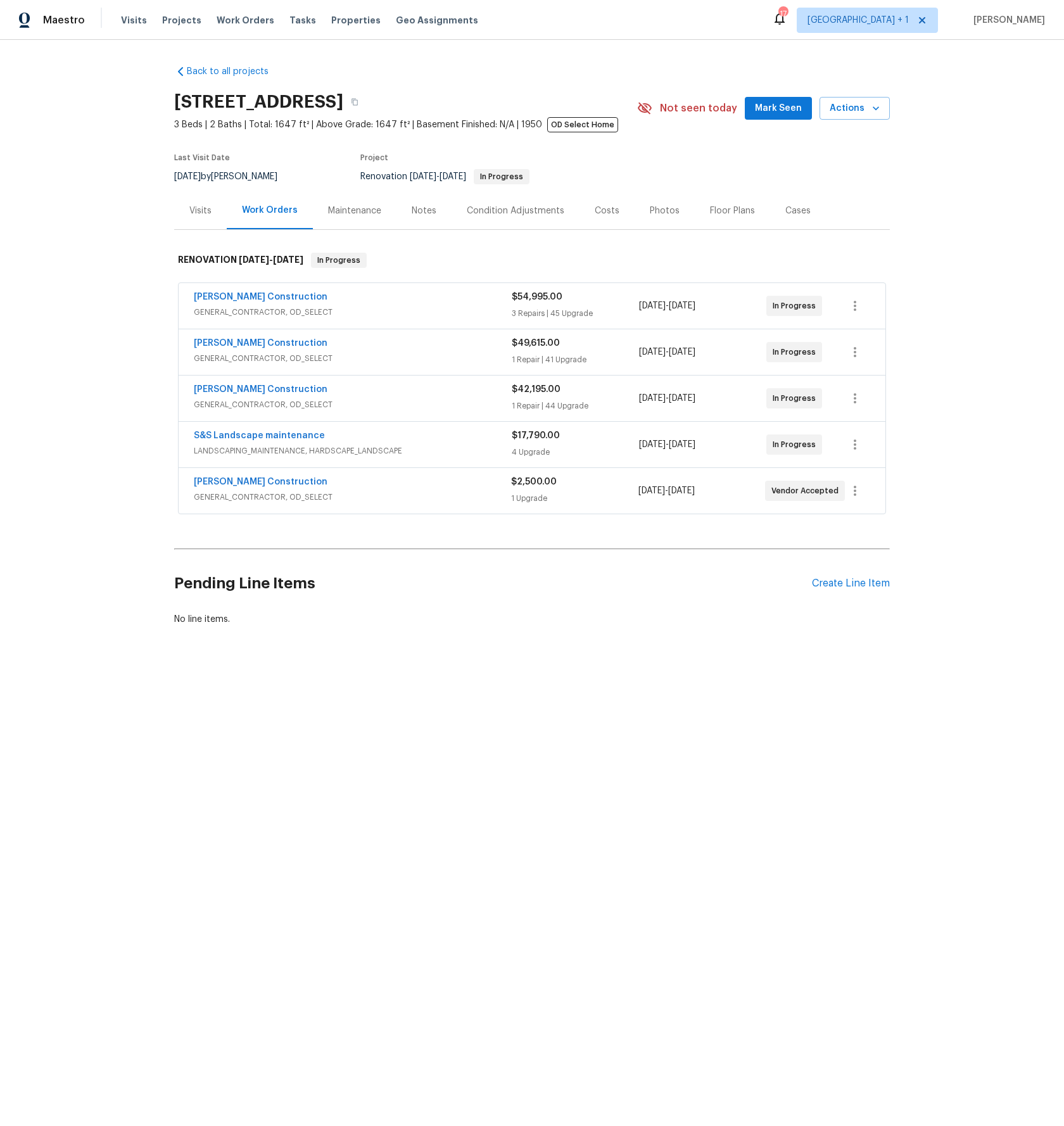
click at [447, 712] on html "Maestro Visits Projects Work Orders Tasks Properties Geo Assignments 17 Los Ang…" at bounding box center [532, 356] width 1064 height 712
click at [117, 292] on div "Back to all projects 3800 Mayfair Dr, Pasadena, CA 91107 3 Beds | 2 Baths | Tot…" at bounding box center [532, 376] width 1064 height 672
click at [117, 291] on div "Back to all projects 3800 Mayfair Dr, Pasadena, CA 91107 3 Beds | 2 Baths | Tot…" at bounding box center [532, 376] width 1064 height 672
click at [471, 403] on span "GENERAL_CONTRACTOR, OD_SELECT" at bounding box center [352, 404] width 318 height 12
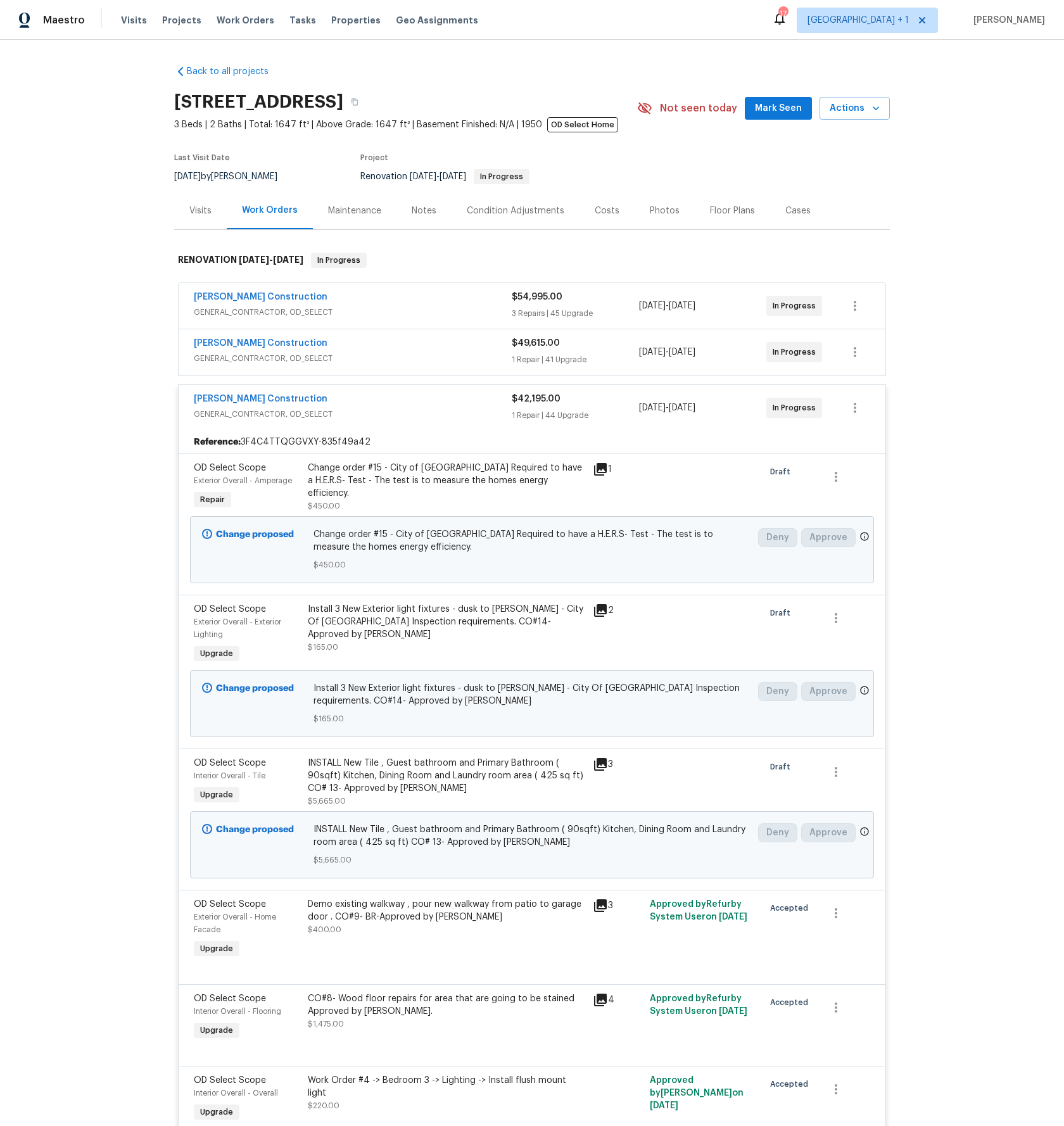
click at [258, 408] on span "GENERAL_CONTRACTOR, OD_SELECT" at bounding box center [352, 414] width 318 height 12
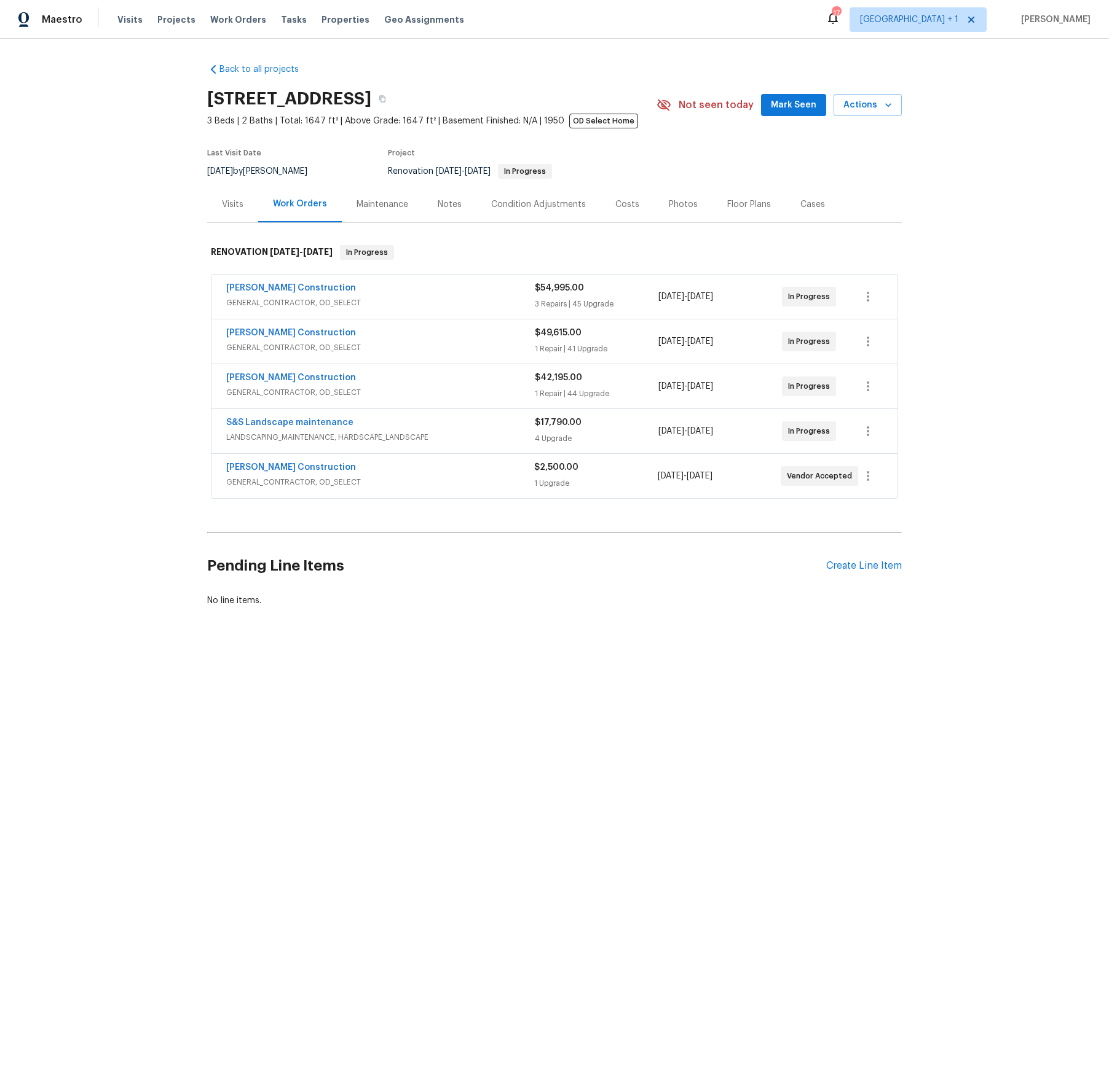
click at [484, 656] on div "Back to all projects [STREET_ADDRESS] 3 Beds | 2 Baths | Total: 1647 ft² | Abov…" at bounding box center [554, 365] width 1109 height 652
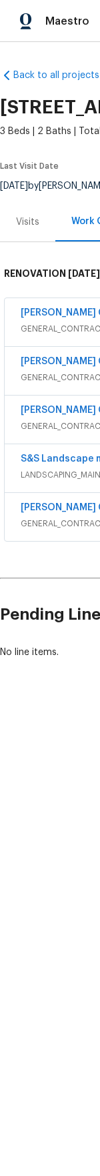
click at [90, 131] on div "Back to all projects [STREET_ADDRESS] 3 Beds | 2 Baths | Total: 1647 ft² | Abov…" at bounding box center [50, 396] width 100 height 708
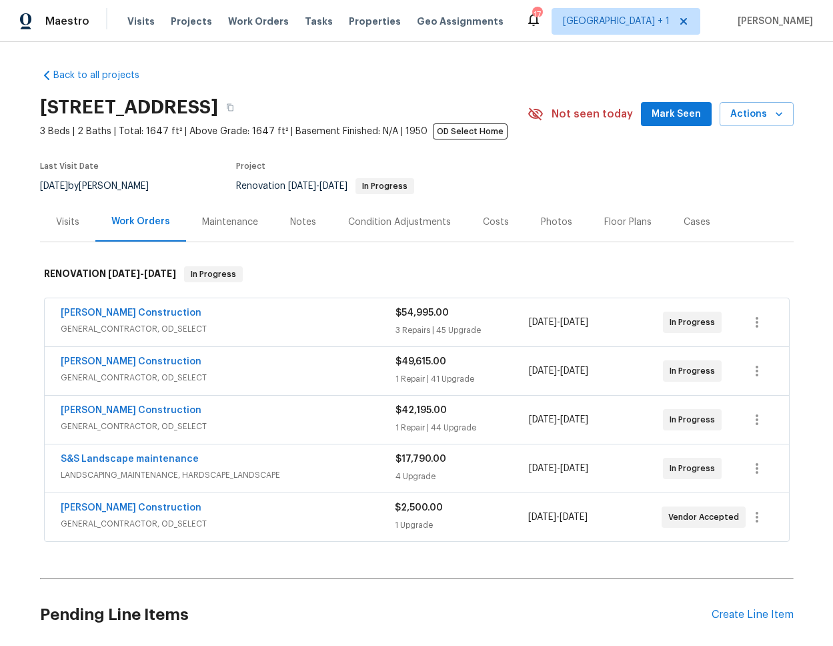
click at [576, 559] on div "Back to all projects [STREET_ADDRESS] 3 Beds | 2 Baths | Total: 1647 ft² | Abov…" at bounding box center [417, 364] width 754 height 612
click at [581, 552] on div "Back to all projects [STREET_ADDRESS] 3 Beds | 2 Baths | Total: 1647 ft² | Abov…" at bounding box center [417, 364] width 754 height 612
click at [551, 550] on div "Back to all projects [STREET_ADDRESS] 3 Beds | 2 Baths | Total: 1647 ft² | Abov…" at bounding box center [417, 364] width 754 height 612
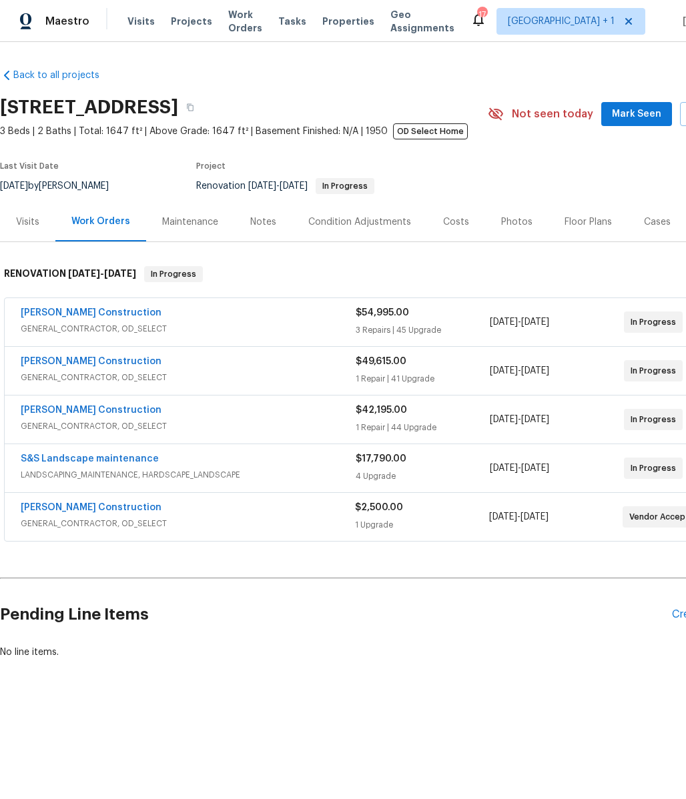
drag, startPoint x: 248, startPoint y: 188, endPoint x: 290, endPoint y: 185, distance: 42.1
click at [276, 186] on span "9/27/2024" at bounding box center [262, 186] width 28 height 9
drag, startPoint x: 300, startPoint y: 184, endPoint x: 339, endPoint y: 185, distance: 38.7
click at [308, 185] on span "1/10/2025" at bounding box center [294, 186] width 28 height 9
click at [308, 186] on span "[DATE]" at bounding box center [294, 186] width 28 height 9
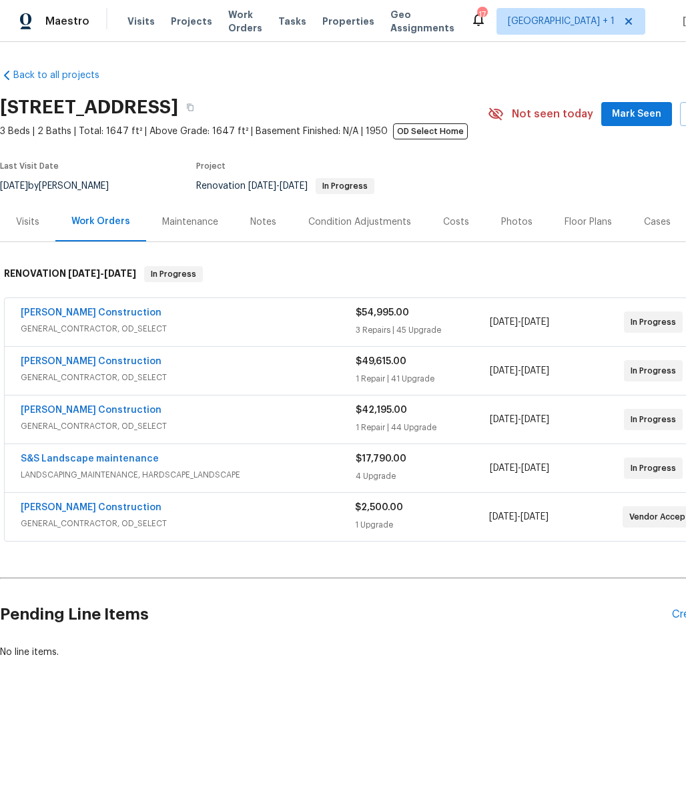
click at [308, 186] on span "[DATE]" at bounding box center [294, 186] width 28 height 9
drag, startPoint x: 299, startPoint y: 187, endPoint x: 322, endPoint y: 186, distance: 22.7
click at [308, 186] on span "9/27/2024 - 1/10/2025" at bounding box center [277, 186] width 59 height 9
click at [308, 186] on span "[DATE]" at bounding box center [294, 186] width 28 height 9
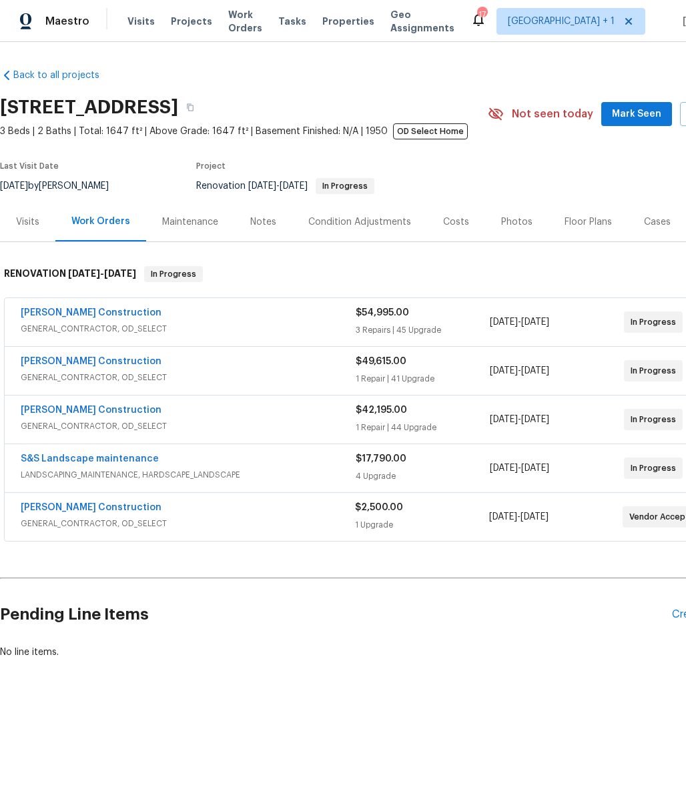
drag, startPoint x: 250, startPoint y: 180, endPoint x: 291, endPoint y: 186, distance: 41.8
click at [291, 186] on div "Renovation 9/27/2024 - 1/10/2025 In Progress" at bounding box center [324, 186] width 256 height 16
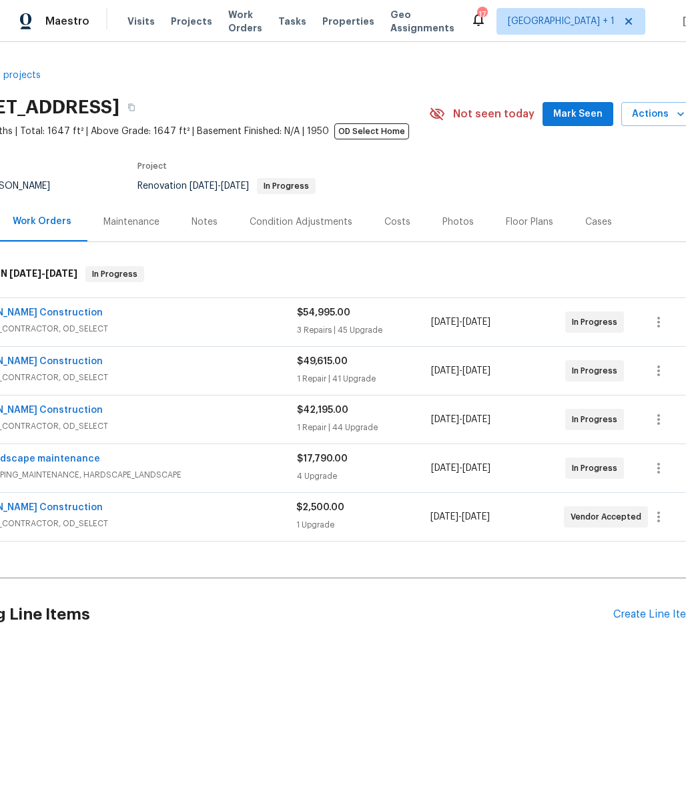
scroll to position [0, 78]
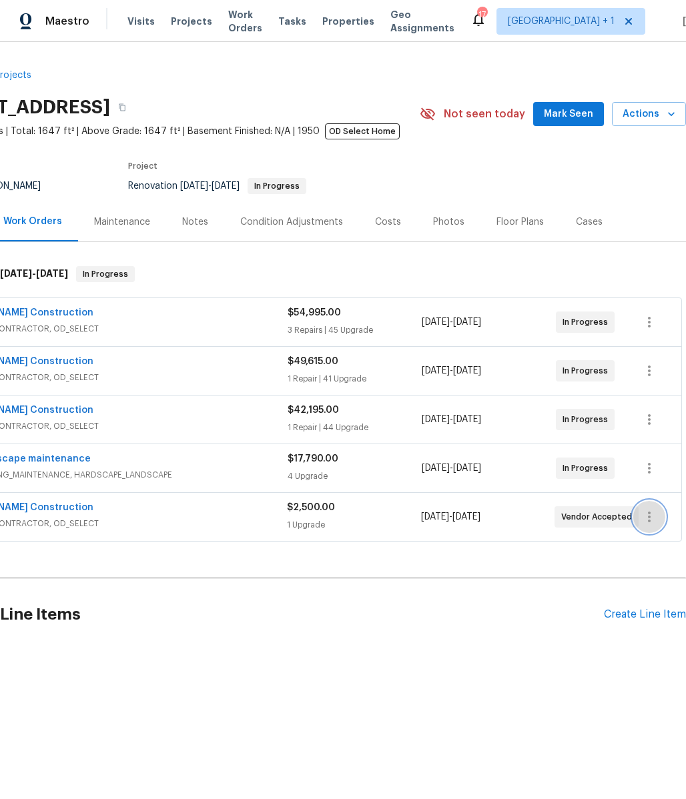
click at [641, 520] on icon "button" at bounding box center [649, 517] width 16 height 16
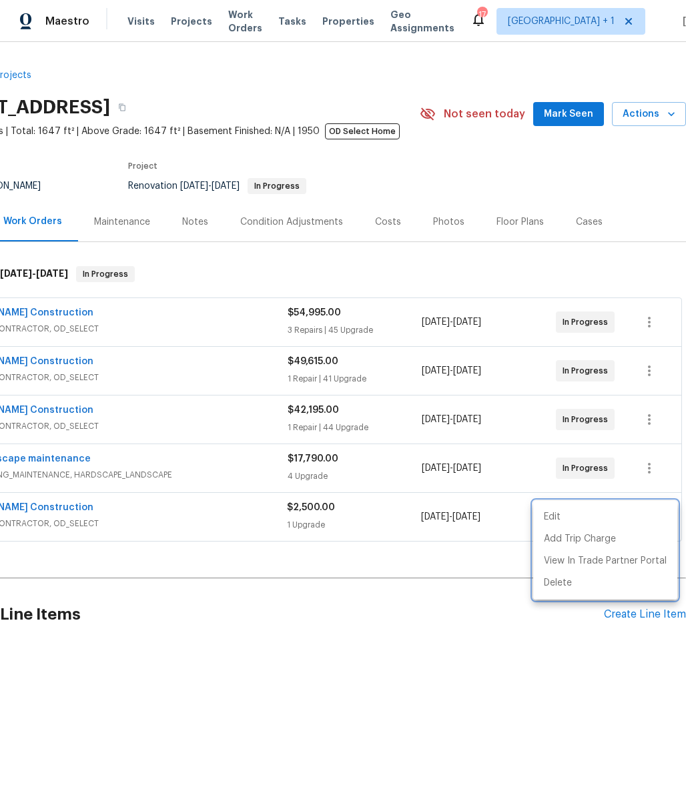
click at [397, 563] on div at bounding box center [343, 399] width 686 height 799
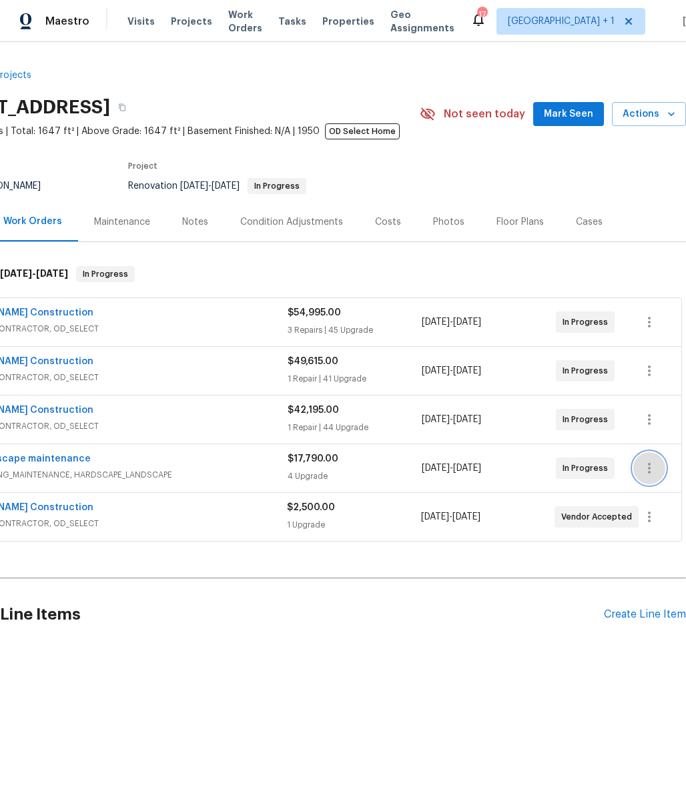
click at [648, 468] on button "button" at bounding box center [649, 468] width 32 height 32
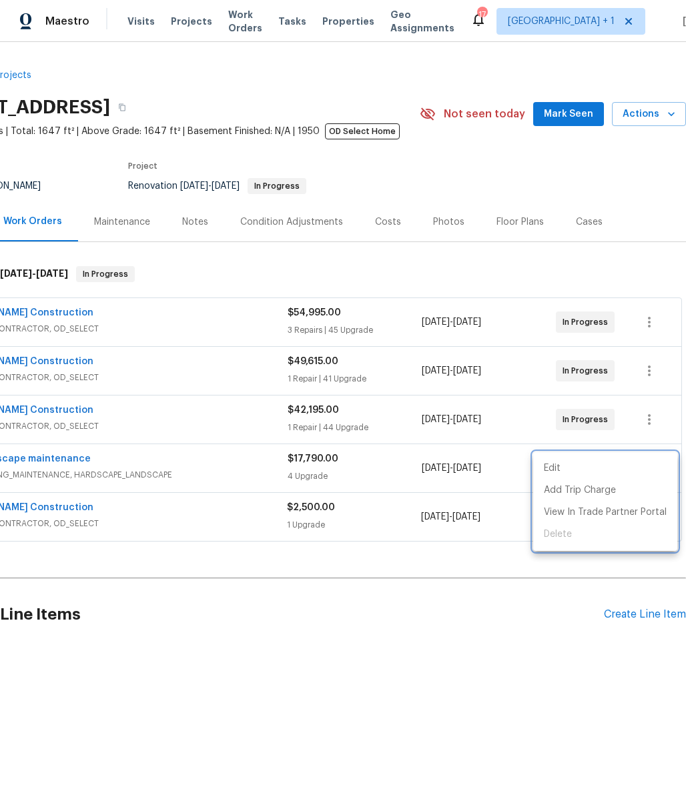
click at [400, 566] on div at bounding box center [343, 399] width 686 height 799
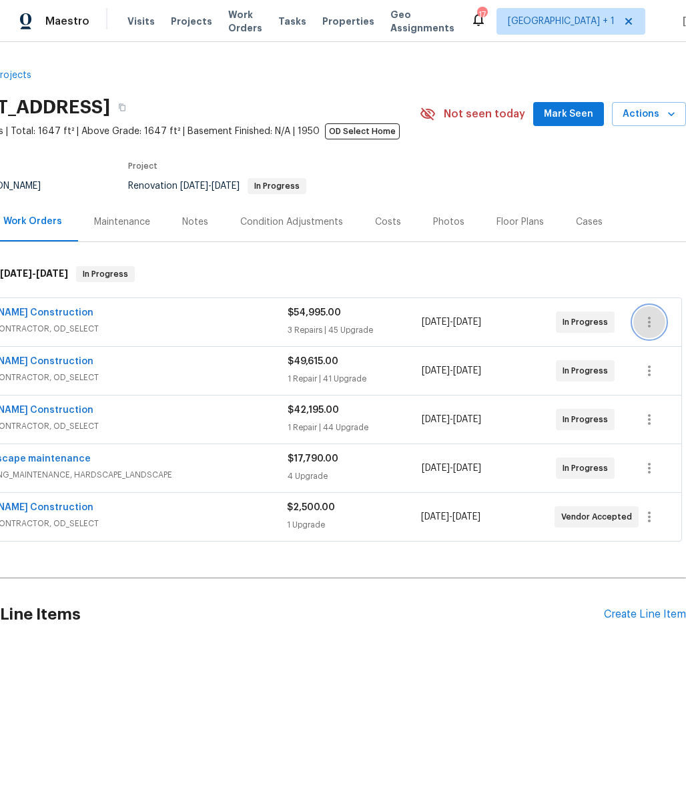
click at [641, 321] on icon "button" at bounding box center [649, 322] width 16 height 16
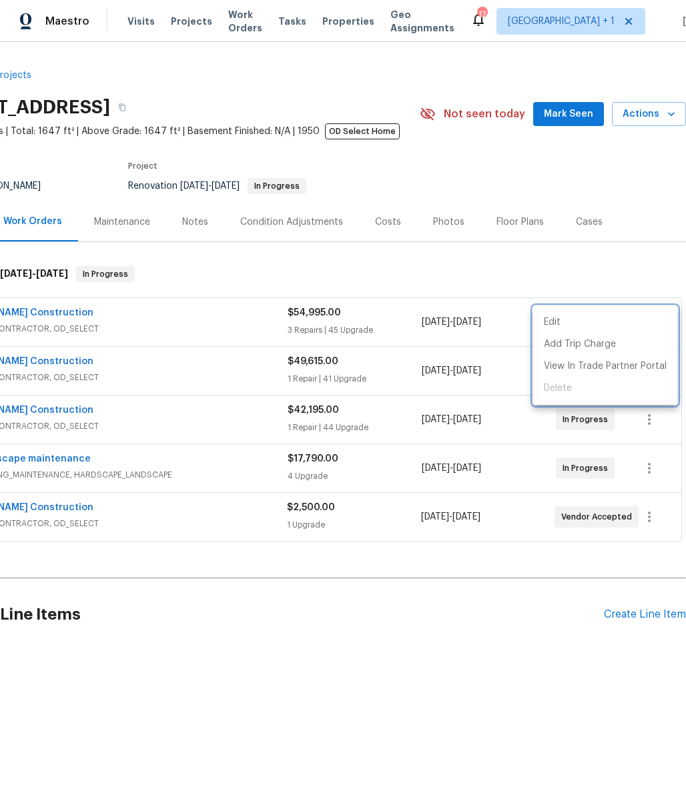
click at [258, 595] on div at bounding box center [343, 399] width 686 height 799
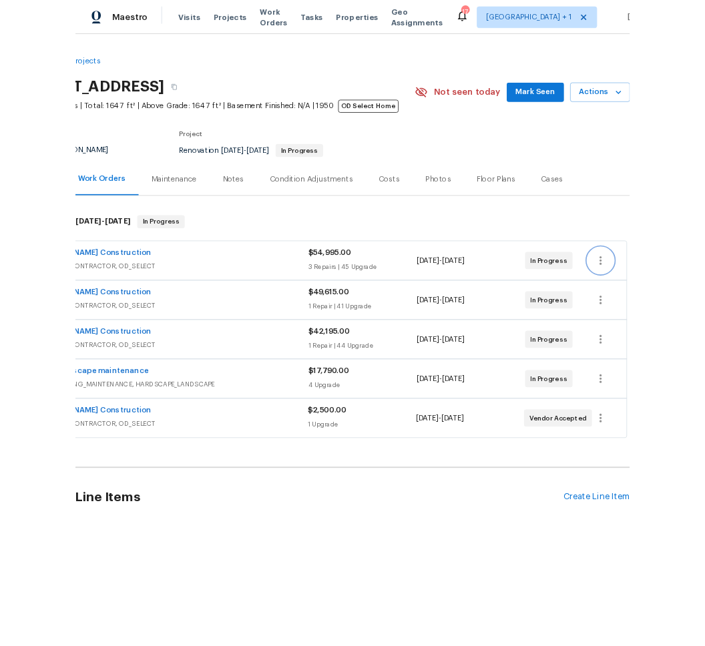
scroll to position [0, 0]
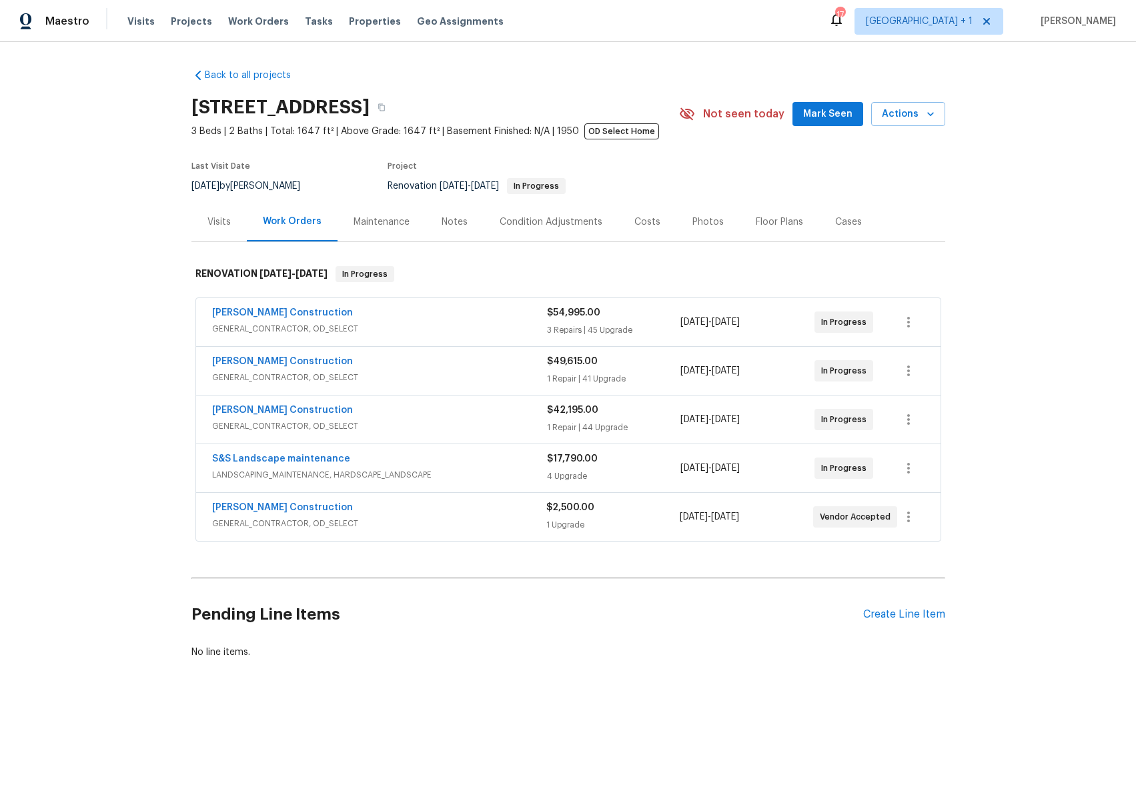
click at [117, 288] on div "Back to all projects 3800 Mayfair Dr, Pasadena, CA 91107 3 Beds | 2 Baths | Tot…" at bounding box center [568, 396] width 1136 height 708
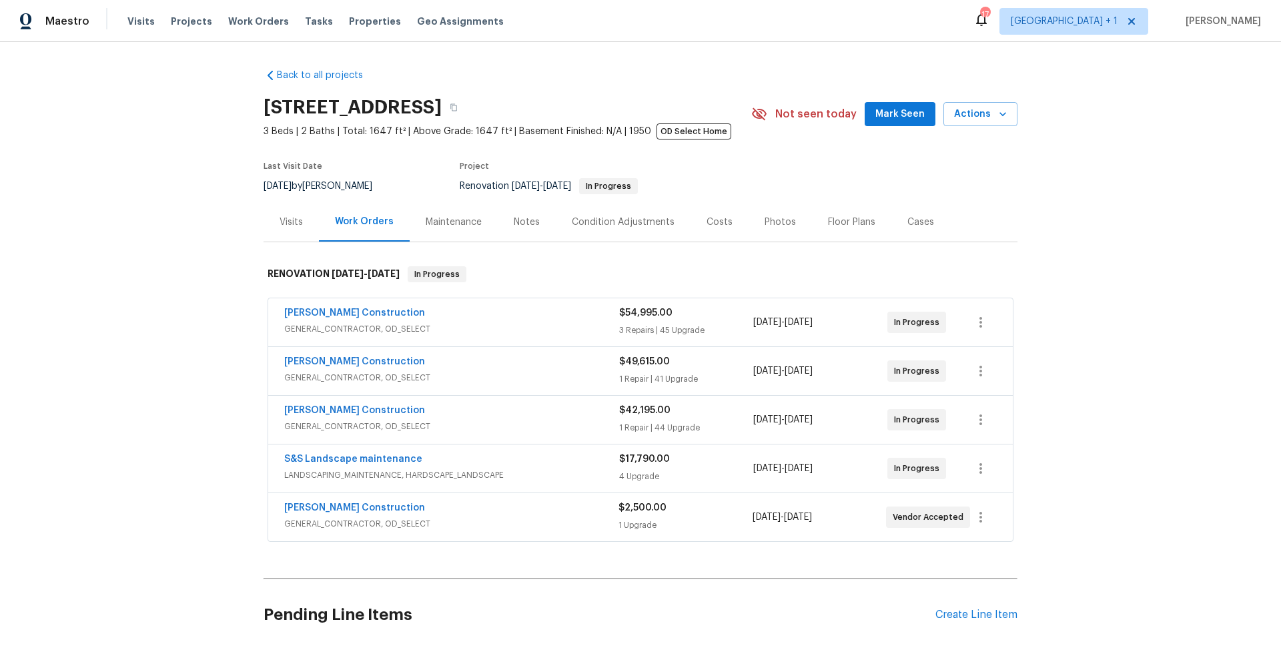
click at [924, 302] on div "Back to all projects 3800 Mayfair Dr, Pasadena, CA 91107 3 Beds | 2 Baths | Tot…" at bounding box center [640, 344] width 1281 height 604
click at [924, 326] on div "Back to all projects 3800 Mayfair Dr, Pasadena, CA 91107 3 Beds | 2 Baths | Tot…" at bounding box center [640, 344] width 1281 height 604
click at [924, 395] on div "Back to all projects 3800 Mayfair Dr, Pasadena, CA 91107 3 Beds | 2 Baths | Tot…" at bounding box center [640, 344] width 1281 height 604
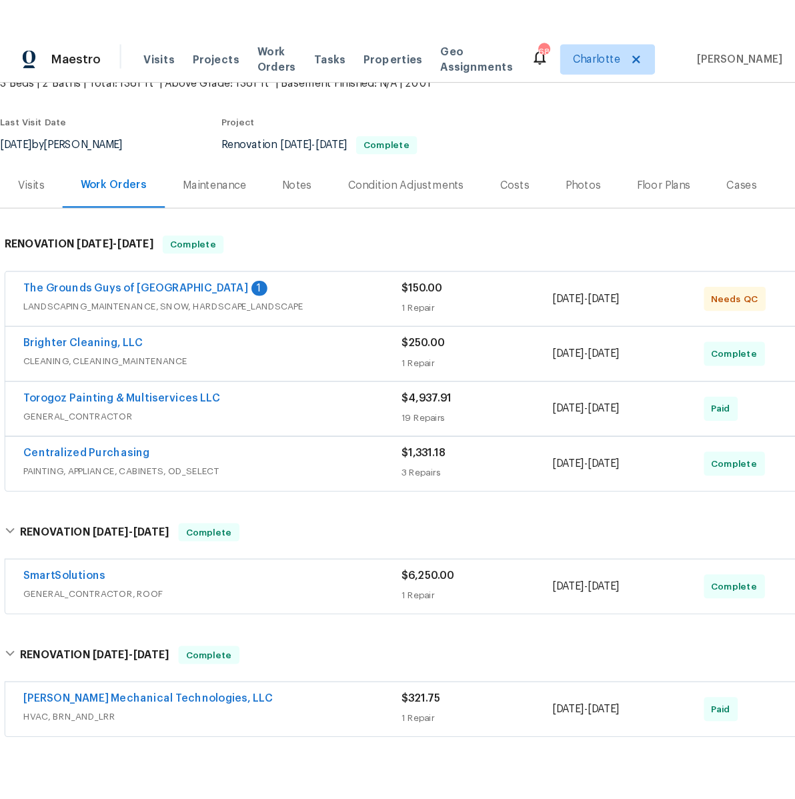
scroll to position [44, 0]
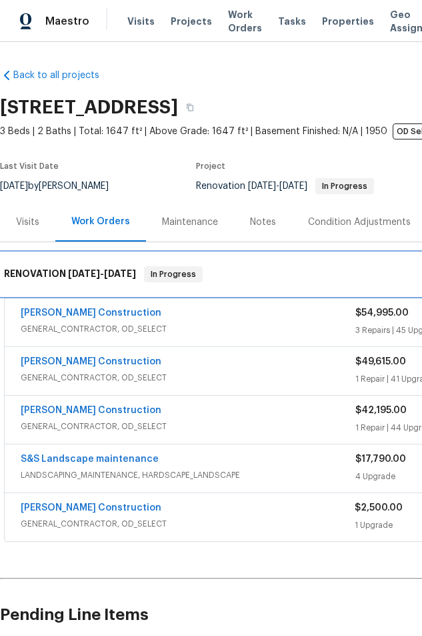
click at [316, 280] on div "RENOVATION [DATE] - [DATE] In Progress" at bounding box center [377, 274] width 746 height 16
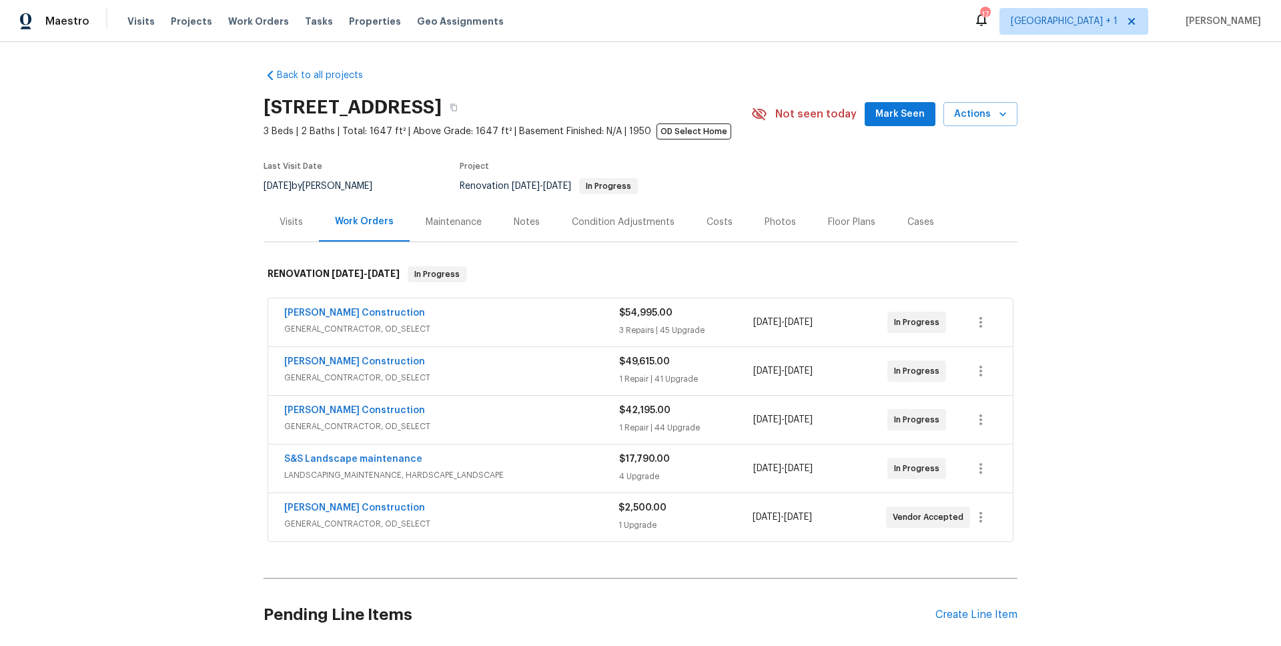
click at [67, 408] on div "Back to all projects [STREET_ADDRESS] 3 Beds | 2 Baths | Total: 1647 ft² | Abov…" at bounding box center [640, 344] width 1281 height 604
click at [340, 416] on span "[PERSON_NAME] Construction" at bounding box center [354, 410] width 141 height 13
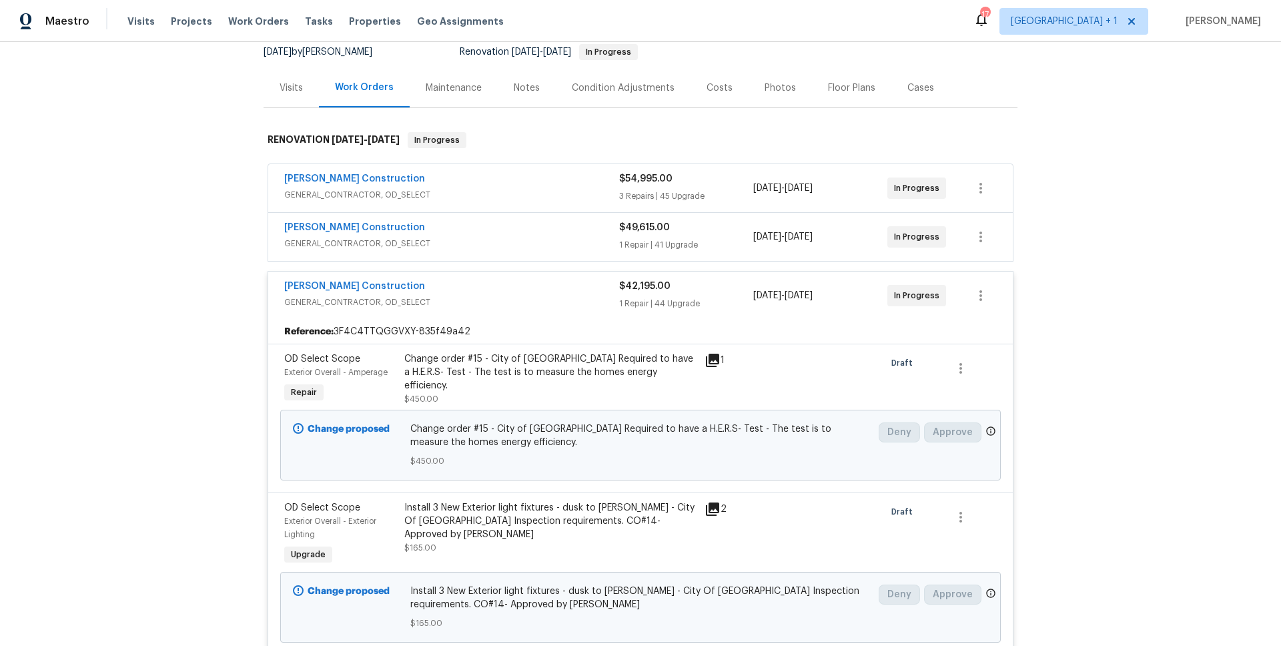
scroll to position [87, 0]
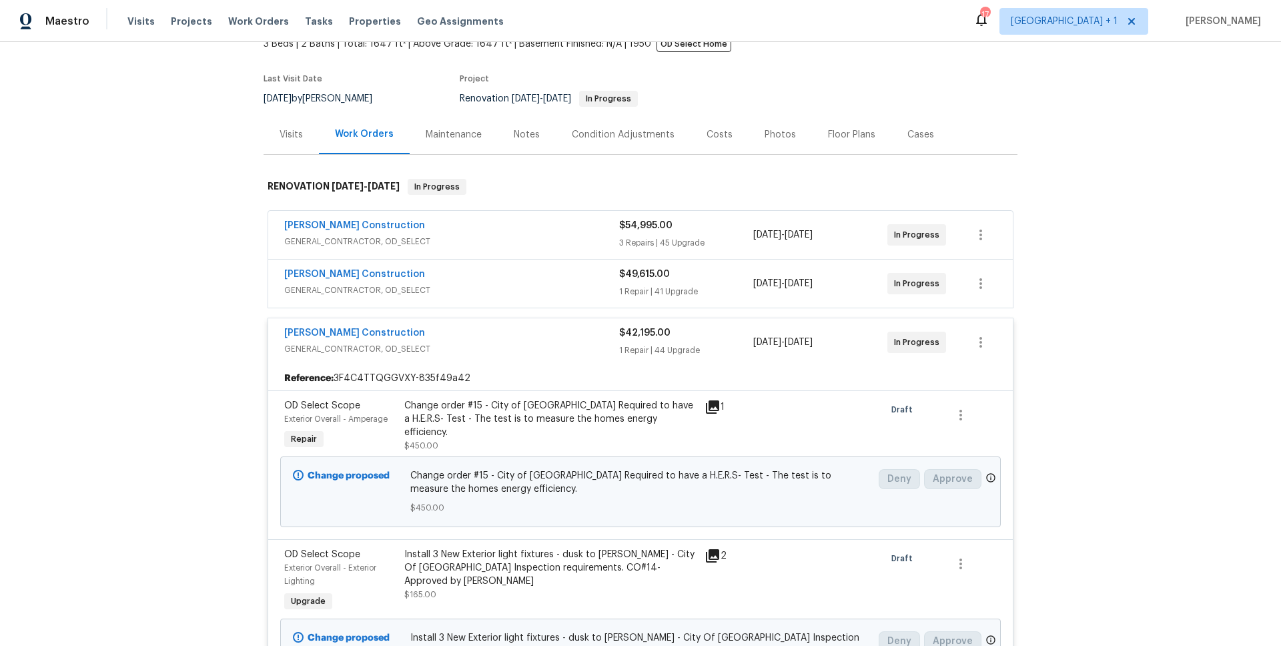
click at [396, 329] on div "[PERSON_NAME] Construction" at bounding box center [451, 334] width 335 height 16
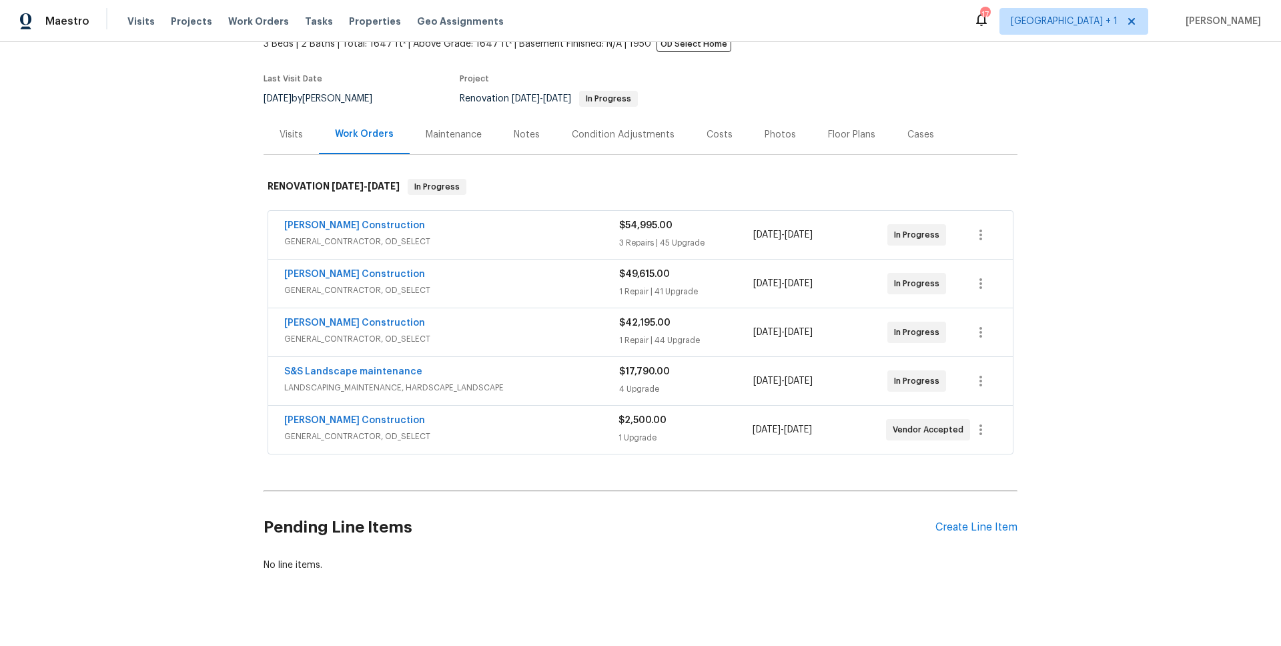
click at [188, 446] on div "Back to all projects [STREET_ADDRESS] 3 Beds | 2 Baths | Total: 1647 ft² | Abov…" at bounding box center [640, 344] width 1281 height 604
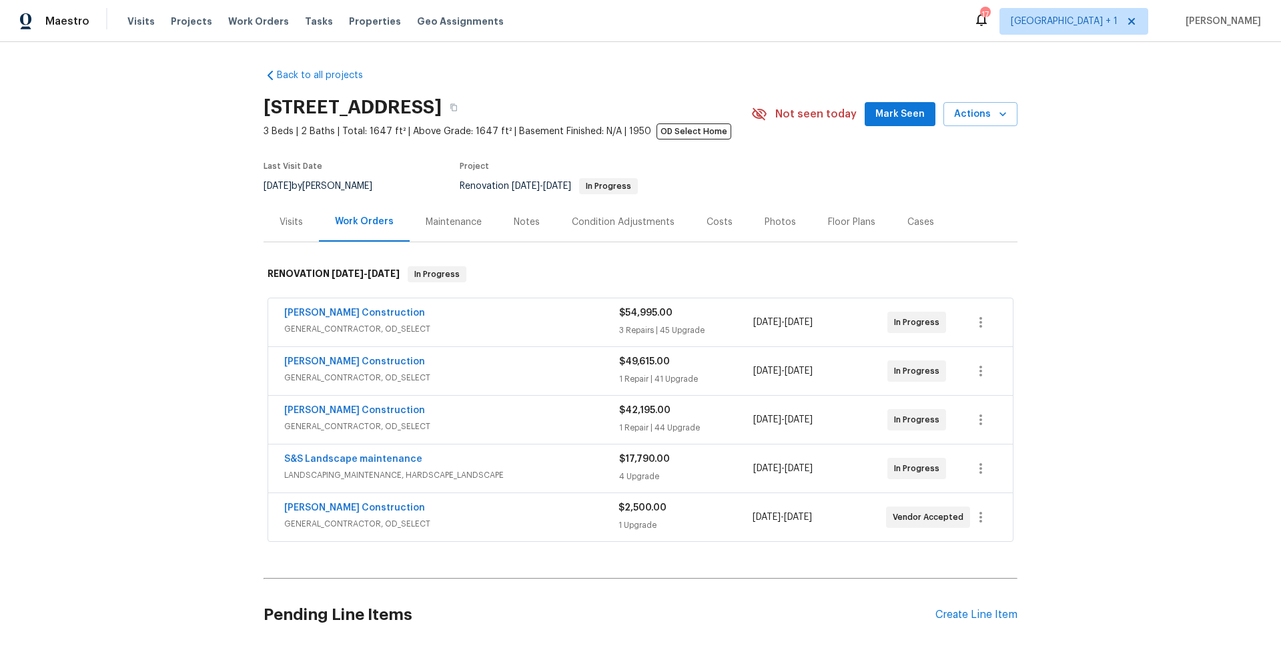
click at [188, 328] on div "Back to all projects [STREET_ADDRESS] 3 Beds | 2 Baths | Total: 1647 ft² | Abov…" at bounding box center [640, 344] width 1281 height 604
click at [120, 342] on div "Back to all projects 3800 Mayfair Dr, Pasadena, CA 91107 3 Beds | 2 Baths | Tot…" at bounding box center [640, 344] width 1281 height 604
click at [364, 262] on div "RENOVATION [DATE] - [DATE] In Progress" at bounding box center [641, 274] width 754 height 43
click at [368, 275] on span "[DATE]" at bounding box center [384, 273] width 32 height 9
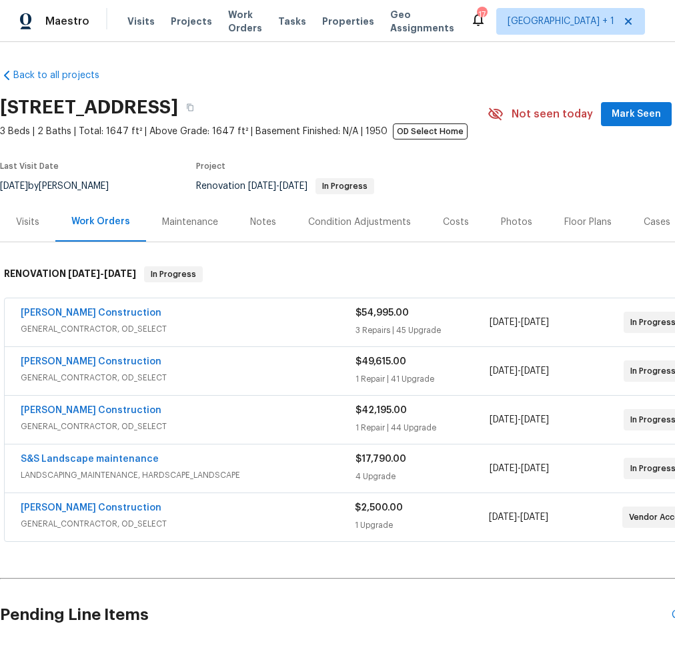
click at [308, 200] on div "Last Visit Date 8/28/2025 by Cody Sandefur Project Renovation 9/27/2024 - 1/10/…" at bounding box center [226, 178] width 452 height 48
click at [308, 199] on div "Last Visit Date 8/28/2025 by Cody Sandefur Project Renovation 9/27/2024 - 1/10/…" at bounding box center [226, 178] width 452 height 48
click at [309, 199] on div "Last Visit Date 8/28/2025 by Cody Sandefur Project Renovation 9/27/2024 - 1/10/…" at bounding box center [226, 178] width 452 height 48
click at [503, 427] on div "5/20/2025 - 9/12/2025" at bounding box center [557, 420] width 134 height 32
click at [23, 227] on div "Visits" at bounding box center [27, 222] width 23 height 13
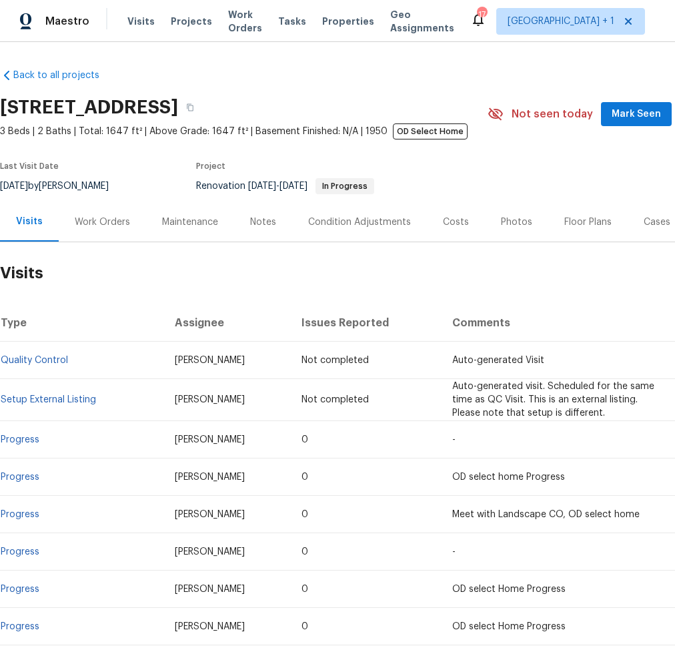
click at [99, 221] on div "Work Orders" at bounding box center [102, 222] width 55 height 13
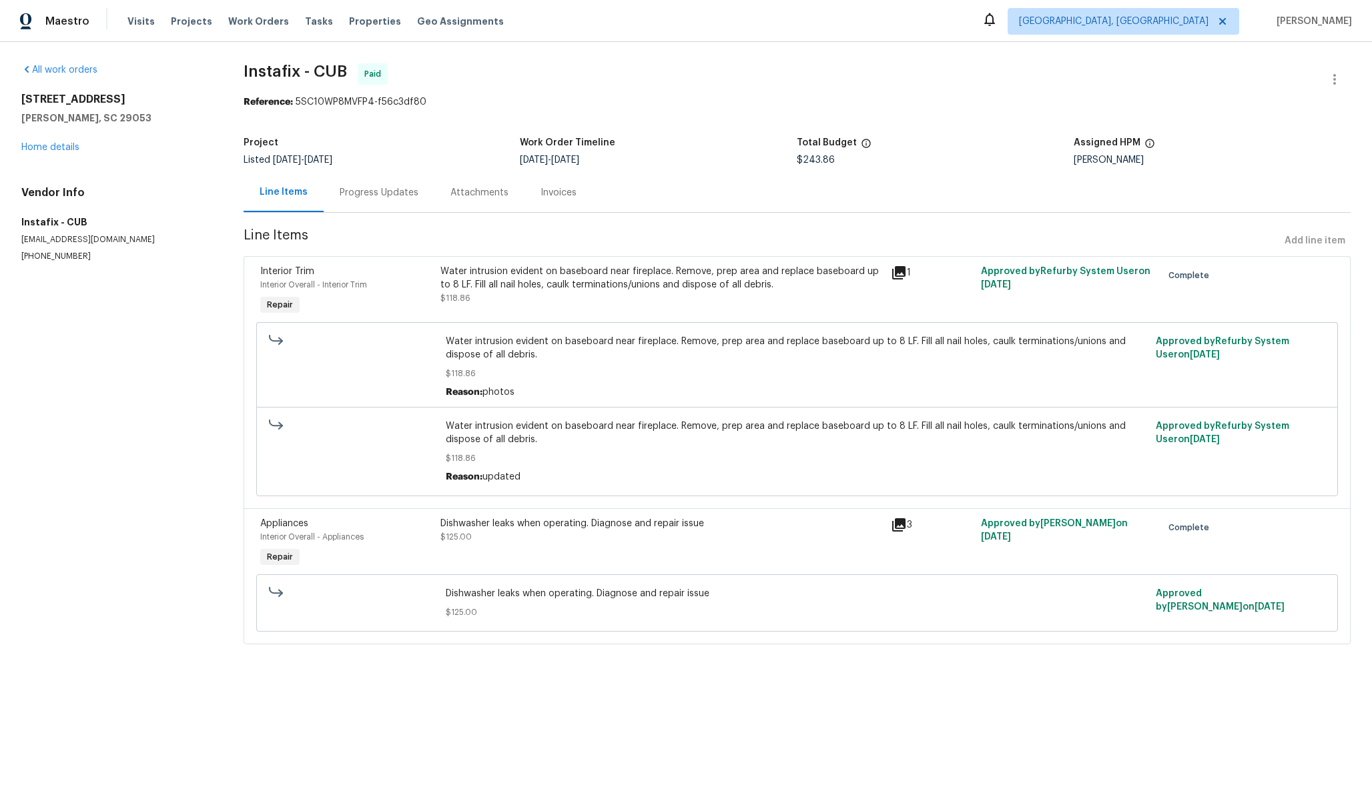
click at [837, 200] on div "Line Items Progress Updates Attachments Invoices" at bounding box center [797, 193] width 1107 height 40
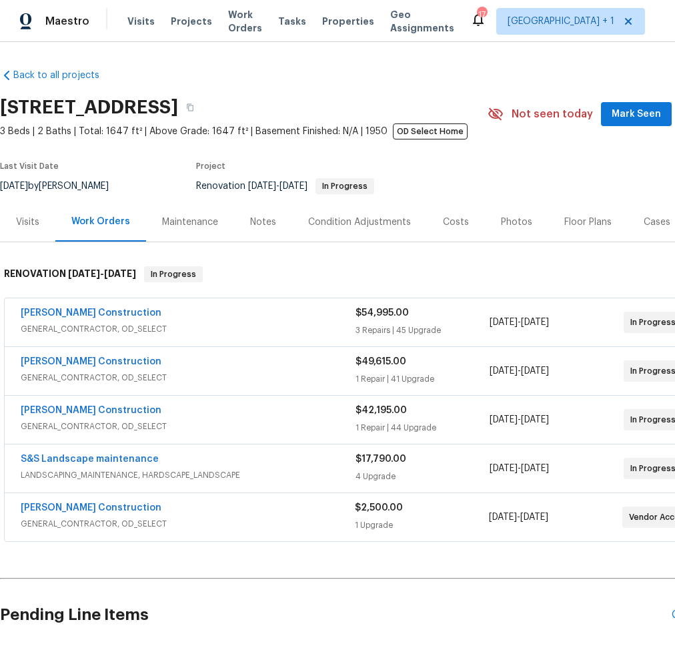
click at [323, 194] on div "Renovation [DATE] - [DATE] In Progress" at bounding box center [324, 186] width 256 height 16
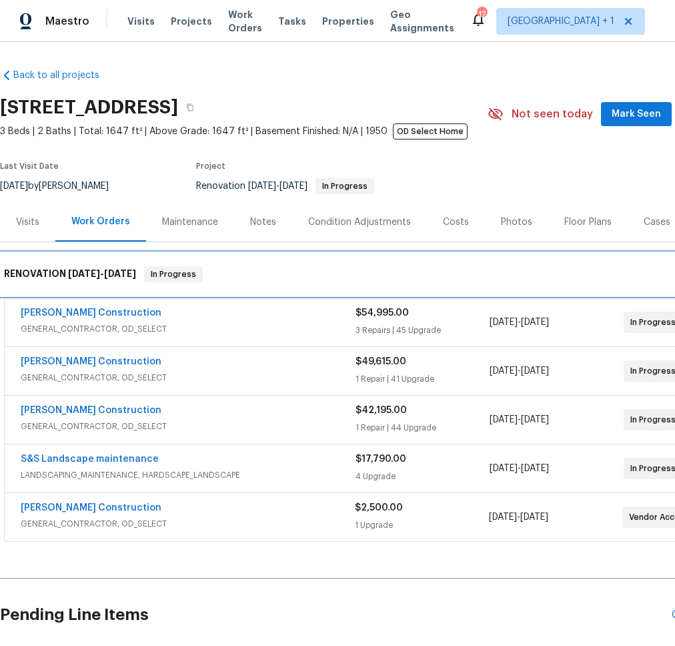
click at [265, 268] on div "RENOVATION [DATE] - [DATE] In Progress" at bounding box center [377, 274] width 746 height 16
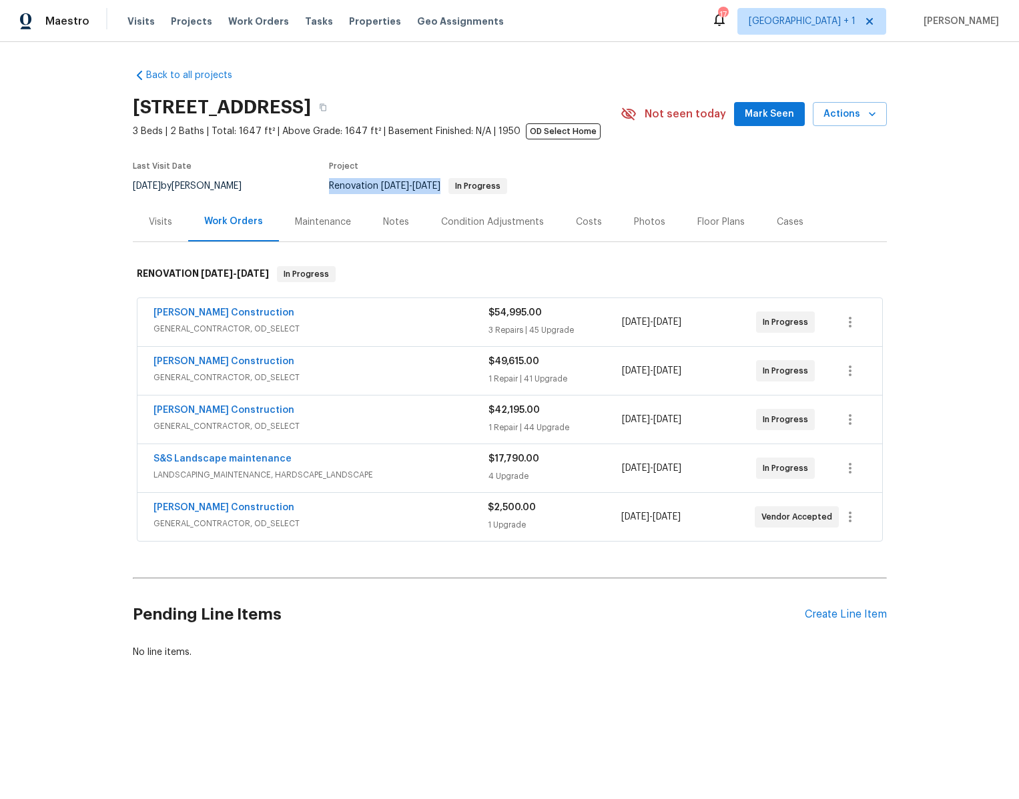
drag, startPoint x: 322, startPoint y: 182, endPoint x: 454, endPoint y: 182, distance: 132.1
click at [454, 182] on div "Last Visit Date [DATE] by [PERSON_NAME] Project Renovation [DATE] - [DATE] In P…" at bounding box center [359, 178] width 452 height 48
click at [440, 182] on span "[DATE]" at bounding box center [426, 186] width 28 height 9
click at [308, 186] on div "Last Visit Date [DATE] by [PERSON_NAME] Project Renovation [DATE] - [DATE] In P…" at bounding box center [359, 178] width 452 height 48
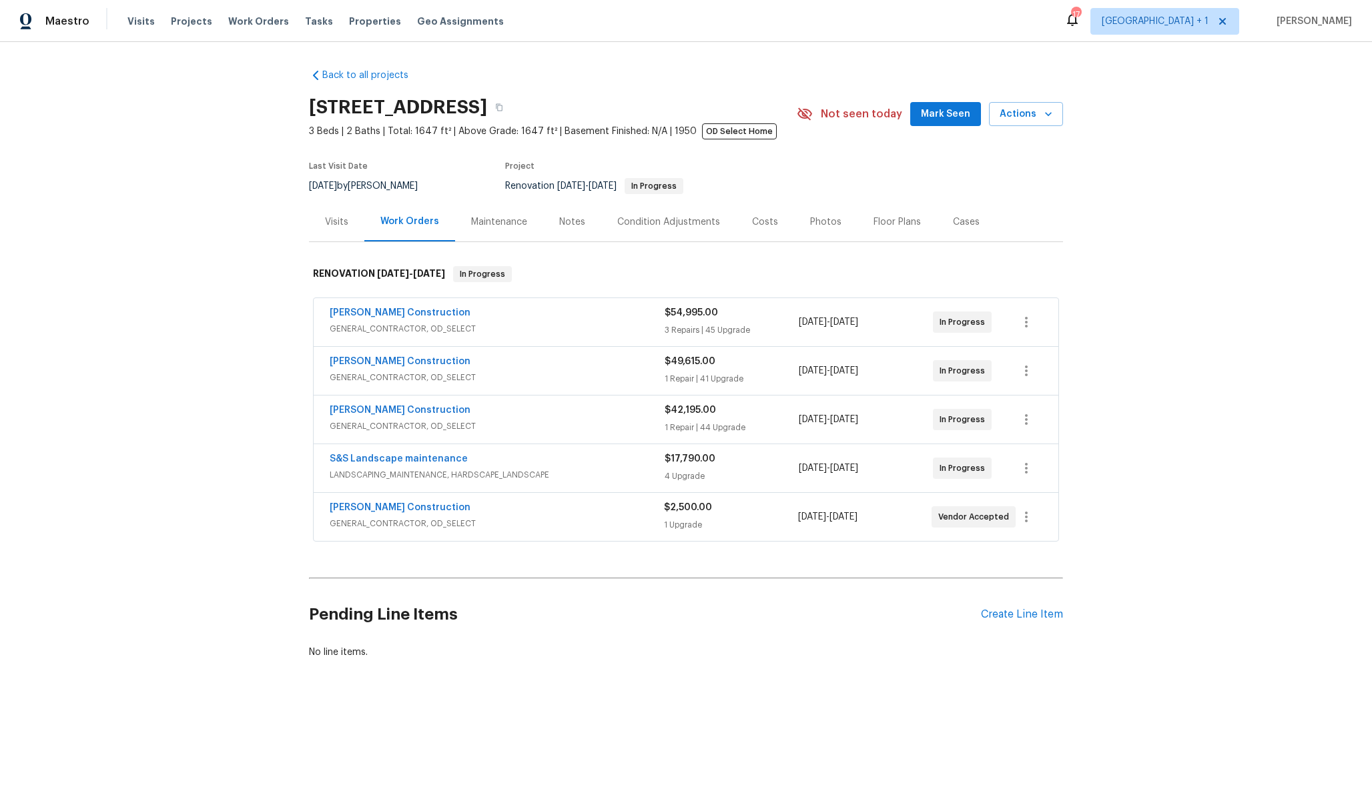
click at [675, 223] on div "Visits Work Orders Maintenance Notes Condition Adjustments Costs Photos Floor P…" at bounding box center [686, 222] width 754 height 40
